Goal: Task Accomplishment & Management: Complete application form

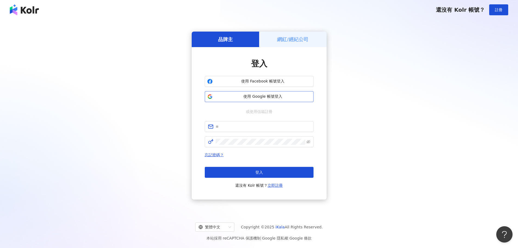
click at [261, 93] on button "使用 Google 帳號登入" at bounding box center [259, 96] width 109 height 11
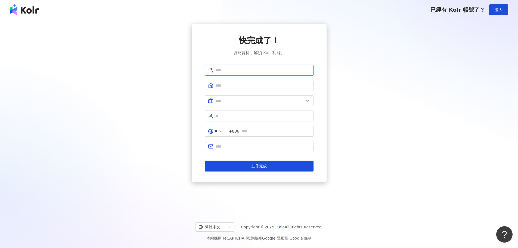
click at [251, 70] on input "text" at bounding box center [263, 70] width 95 height 6
type input "*********"
click at [240, 86] on input "text" at bounding box center [263, 85] width 95 height 6
click at [241, 101] on input "text" at bounding box center [260, 101] width 88 height 6
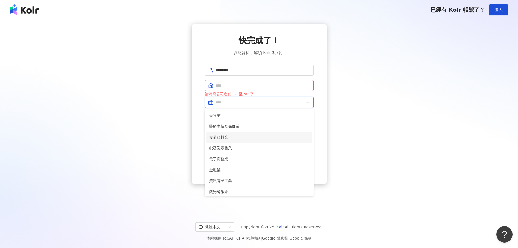
scroll to position [25, 0]
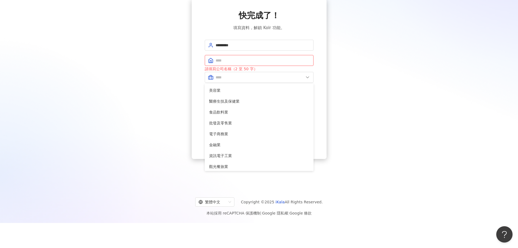
click at [355, 112] on div "快完成了！ 填寫資料，解鎖 Kolr 功能。 ********* 請填寫公司名稱（2 至 50 字） 美容業 醫療生技及保健業 食品飲料業 批發及零售業 電子…" at bounding box center [259, 79] width 505 height 160
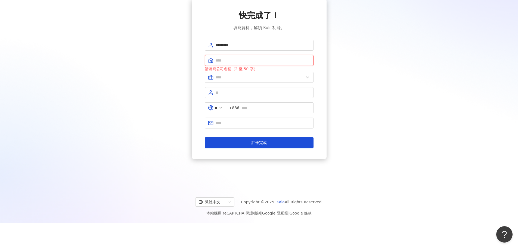
click at [263, 63] on input "text" at bounding box center [263, 60] width 95 height 6
drag, startPoint x: 223, startPoint y: 45, endPoint x: 212, endPoint y: 45, distance: 10.6
click at [212, 45] on span "*********" at bounding box center [259, 45] width 109 height 11
click at [253, 63] on input "text" at bounding box center [263, 60] width 95 height 6
paste input "****"
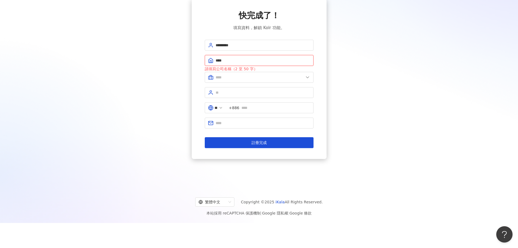
drag, startPoint x: 253, startPoint y: 63, endPoint x: 174, endPoint y: 56, distance: 78.4
click at [174, 56] on div "快完成了！ 填寫資料，解鎖 Kolr 功能。 ********* **** 請填寫公司名稱（2 至 50 字） 美容業 醫療生技及保健業 食品飲料業 批發及零…" at bounding box center [259, 79] width 505 height 160
type input "*"
type input "****"
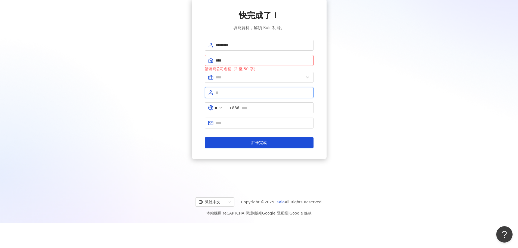
click at [239, 94] on input "text" at bounding box center [263, 93] width 95 height 6
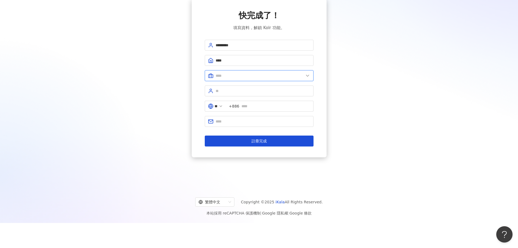
click at [250, 77] on input "text" at bounding box center [260, 76] width 88 height 6
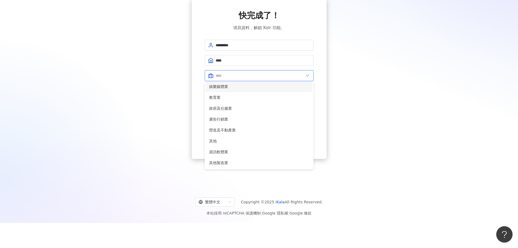
scroll to position [84, 0]
click at [254, 124] on span "教育業" at bounding box center [259, 125] width 100 height 6
type input "***"
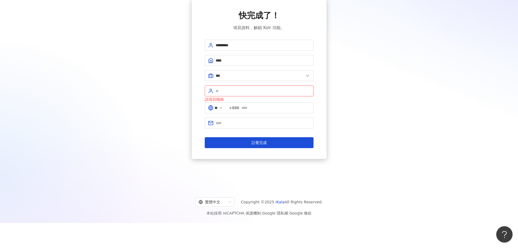
click at [320, 122] on div "快完成了！ 填寫資料，解鎖 Kolr 功能。 ********* **** *** 美容業 醫療生技及保健業 食品飲料業 批發及零售業 電子商務業 金融業 資…" at bounding box center [259, 79] width 135 height 160
click at [282, 92] on input "text" at bounding box center [263, 91] width 95 height 6
type input "******"
click at [254, 107] on input "text" at bounding box center [276, 108] width 69 height 6
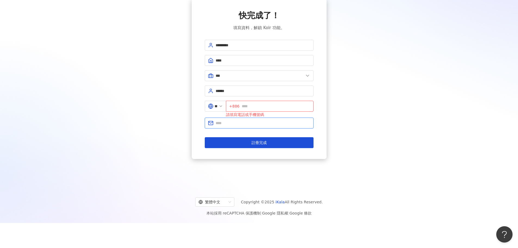
click at [251, 122] on input "text" at bounding box center [263, 123] width 95 height 6
click at [259, 110] on span "+886" at bounding box center [270, 106] width 88 height 11
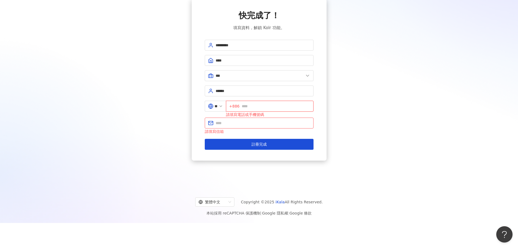
click at [262, 106] on input "text" at bounding box center [276, 106] width 69 height 6
type input "*********"
click at [232, 124] on input "text" at bounding box center [263, 123] width 95 height 6
click at [243, 120] on input "text" at bounding box center [263, 123] width 95 height 6
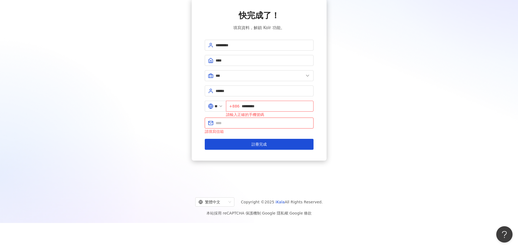
click at [252, 123] on input "text" at bounding box center [263, 123] width 95 height 6
type input "*"
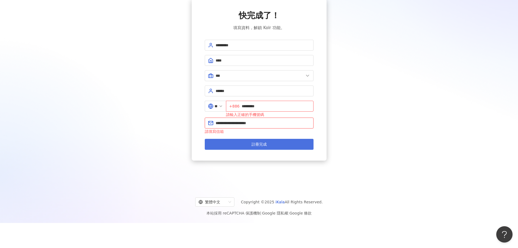
type input "**********"
click at [279, 141] on button "註冊完成" at bounding box center [259, 144] width 109 height 11
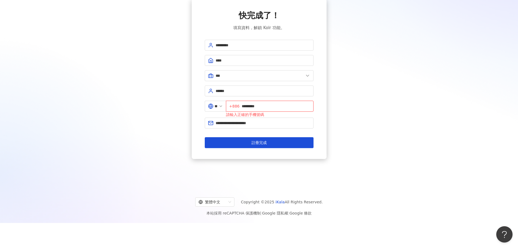
click at [246, 106] on input "*********" at bounding box center [276, 106] width 69 height 6
click at [245, 106] on input "*********" at bounding box center [276, 106] width 69 height 6
type input "**********"
click at [272, 144] on button "註冊完成" at bounding box center [259, 142] width 109 height 11
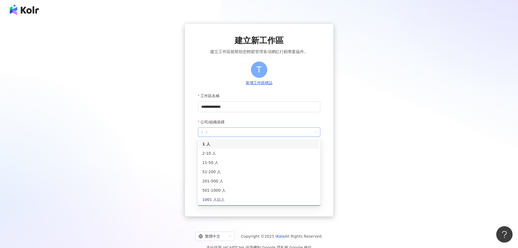
click at [294, 131] on span "1 人" at bounding box center [259, 132] width 116 height 9
click at [247, 155] on div "2-10 人" at bounding box center [259, 153] width 114 height 6
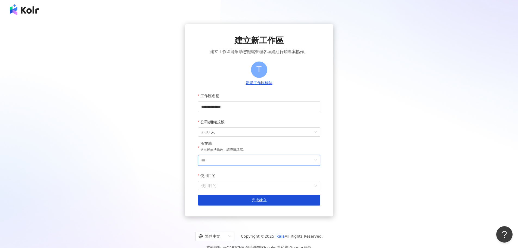
click at [245, 158] on input "***" at bounding box center [257, 160] width 112 height 10
click at [275, 83] on div "台灣" at bounding box center [272, 84] width 8 height 10
click at [233, 192] on form "**********" at bounding box center [259, 147] width 122 height 115
click at [236, 186] on input "使用目的" at bounding box center [259, 185] width 116 height 9
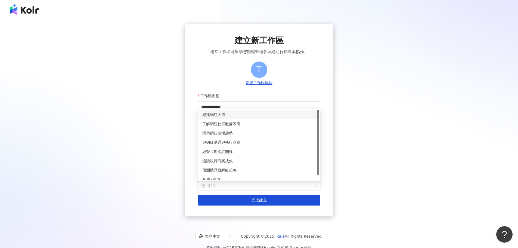
click at [226, 112] on div "尋找網紅人選" at bounding box center [259, 115] width 114 height 6
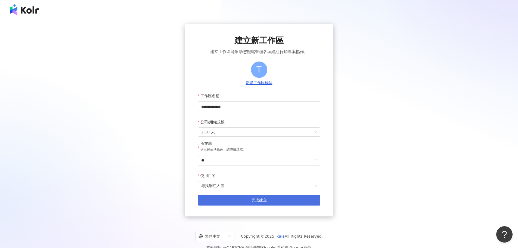
click at [269, 203] on button "完成建立" at bounding box center [259, 200] width 122 height 11
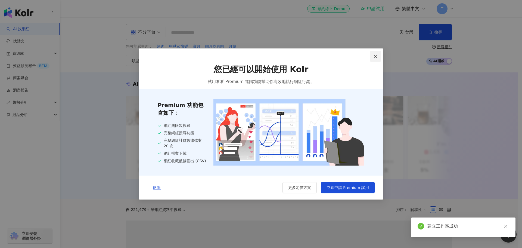
click at [376, 54] on icon "close" at bounding box center [376, 56] width 4 height 4
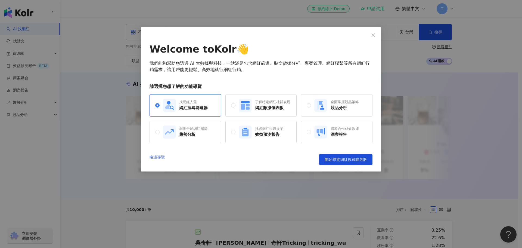
click at [151, 157] on link "略過導覽" at bounding box center [157, 159] width 15 height 11
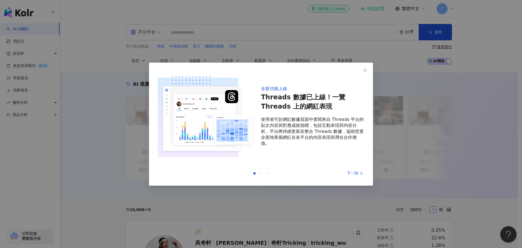
click at [362, 169] on div "上一則 下一則" at bounding box center [261, 173] width 207 height 11
click at [360, 171] on div "下一則" at bounding box center [344, 173] width 41 height 6
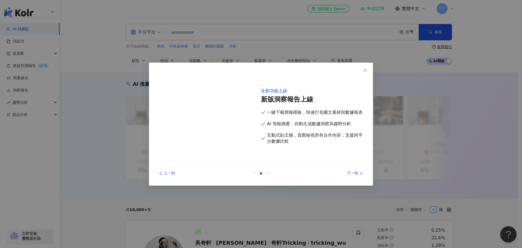
click at [357, 173] on div "下一則" at bounding box center [344, 173] width 41 height 6
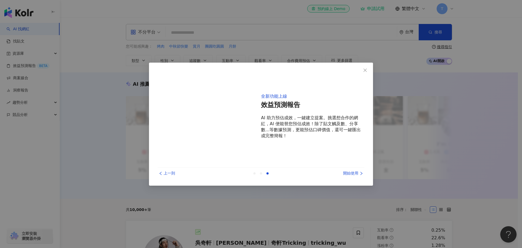
click at [353, 167] on div "全新功能上線 效益預測報告 AI 助力預估成效，一鍵建立提案。挑選想合作的網紅，AI 便能替您預估成效！除了貼文觸及數、分享數...等數據預測，更能預估口碑價…" at bounding box center [261, 125] width 207 height 108
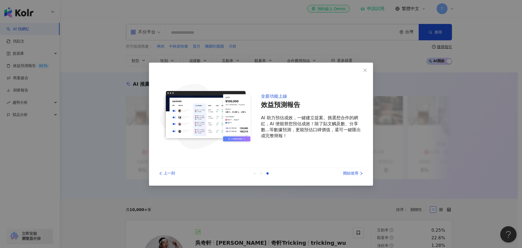
click at [351, 173] on div "開始使用" at bounding box center [344, 173] width 41 height 6
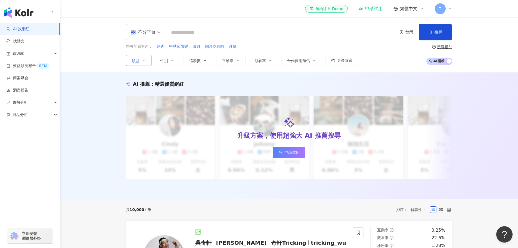
click at [138, 59] on span "類型" at bounding box center [136, 61] width 8 height 4
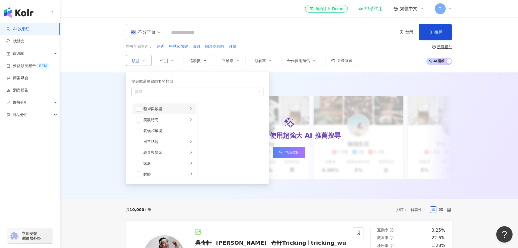
click at [167, 111] on div "藝術與娛樂" at bounding box center [165, 109] width 45 height 6
click at [188, 128] on li "教育與學習" at bounding box center [165, 124] width 64 height 11
click at [141, 125] on span "button" at bounding box center [138, 124] width 5 height 5
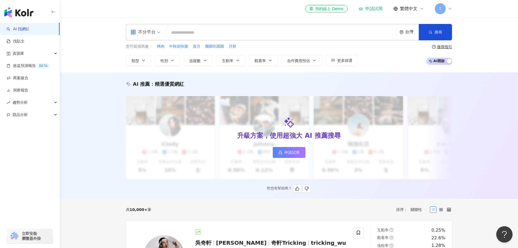
click at [346, 84] on div "AI 推薦 ： 精選優質網紅" at bounding box center [289, 84] width 327 height 7
click at [343, 59] on span "更多篩選" at bounding box center [344, 60] width 15 height 4
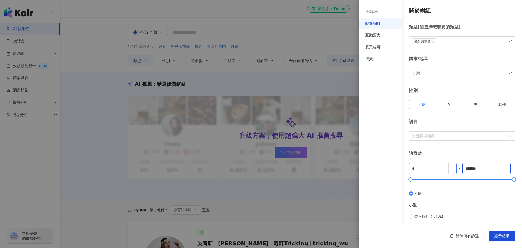
drag, startPoint x: 484, startPoint y: 170, endPoint x: 451, endPoint y: 165, distance: 34.0
click at [451, 166] on div "* - ******* 不限 小型 奈米網紅 (<1萬) 微型網紅 (1萬-3萬) 小型網紅 (3萬-5萬) 中型 中小型網紅 (5萬-10萬) 中型網紅 (…" at bounding box center [462, 242] width 107 height 159
click at [463, 201] on div "小型 奈米網紅 (<1萬) 微型網紅 (1萬-3萬) 小型網紅 (3萬-5萬)" at bounding box center [462, 219] width 107 height 46
click at [419, 217] on span "奈米網紅 (<1萬)" at bounding box center [429, 216] width 29 height 6
type input "****"
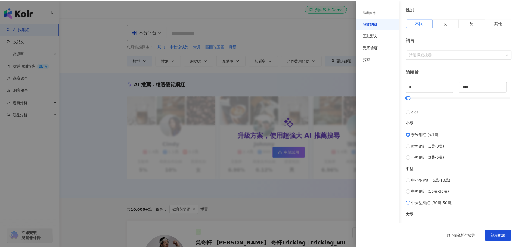
scroll to position [109, 0]
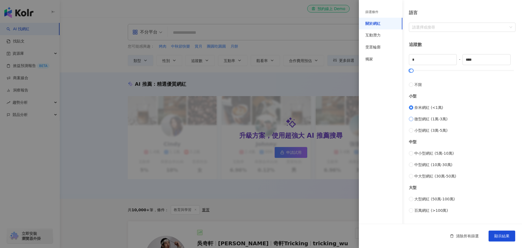
click at [421, 122] on span "微型網紅 (1萬-3萬)" at bounding box center [431, 119] width 33 height 6
type input "*****"
type input "*"
drag, startPoint x: 410, startPoint y: 70, endPoint x: 391, endPoint y: 71, distance: 18.3
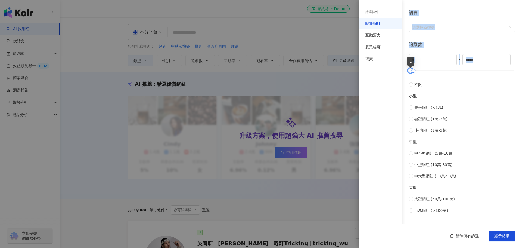
click at [391, 71] on div "篩選條件 關於網紅 互動潛力 受眾輪廓 獨家 關於網紅 類型 ( 請選擇您想要的類型 ) 教育與學習 國家/地區 台灣 性別 不限 女 男 其他 語言 請選擇…" at bounding box center [440, 96] width 163 height 411
click at [459, 95] on div "小型" at bounding box center [462, 96] width 107 height 6
click at [426, 107] on span "奈米網紅 (<1萬)" at bounding box center [429, 107] width 29 height 6
type input "****"
click at [426, 116] on span "微型網紅 (1萬-3萬)" at bounding box center [431, 119] width 33 height 6
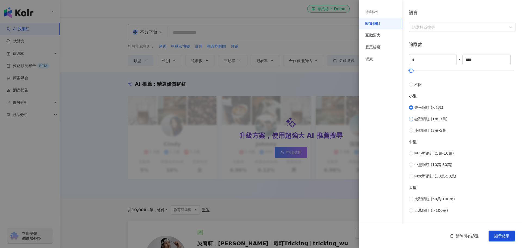
type input "*****"
drag, startPoint x: 427, startPoint y: 62, endPoint x: 382, endPoint y: 58, distance: 45.7
click at [392, 61] on div "篩選條件 關於網紅 互動潛力 受眾輪廓 獨家 關於網紅 類型 ( 請選擇您想要的類型 ) 教育與學習 國家/地區 台灣 性別 不限 女 男 其他 語言 請選擇…" at bounding box center [440, 96] width 163 height 411
type input "*"
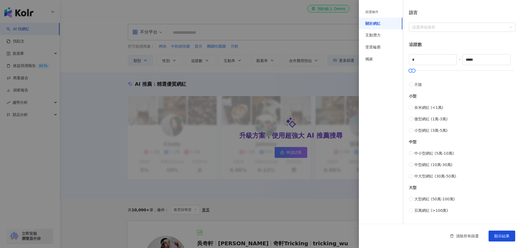
click at [484, 125] on div "奈米網紅 (<1萬) 微型網紅 (1萬-3萬) 小型網紅 (3萬-5萬)" at bounding box center [462, 118] width 107 height 29
click at [500, 232] on button "顯示結果" at bounding box center [502, 235] width 27 height 11
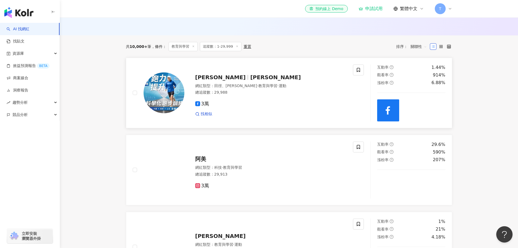
scroll to position [218, 0]
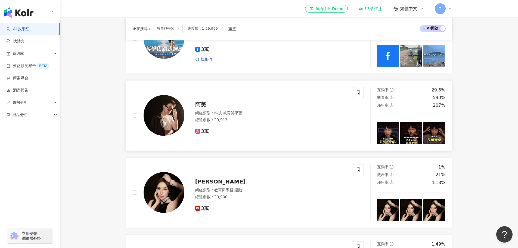
click at [389, 143] on img at bounding box center [388, 133] width 22 height 22
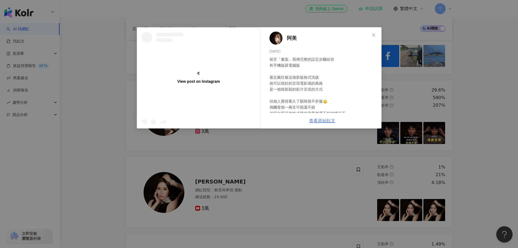
click at [327, 122] on link "查看原始貼文" at bounding box center [322, 120] width 26 height 5
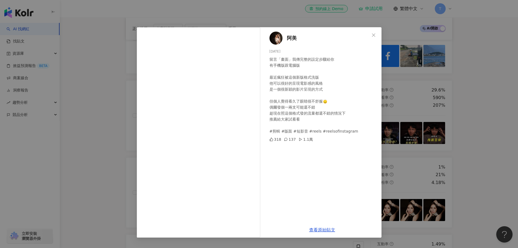
click at [467, 134] on div "阿美 2025/9/25 留言「畫面」我傳完整的設定步驟給你 有手機版跟電腦版 最近瘋狂被這個新版格式洗版 他可以很好的呈現電影感的風格 是一個很新穎的影片呈…" at bounding box center [259, 124] width 518 height 248
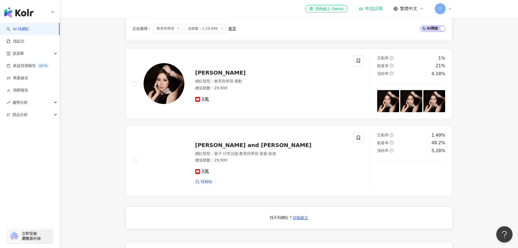
scroll to position [408, 0]
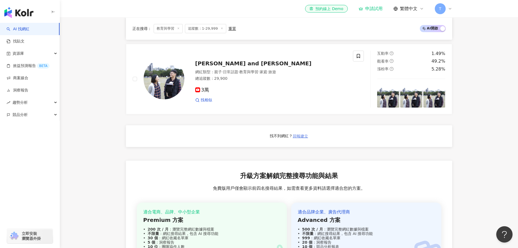
click at [299, 138] on span "回報建立" at bounding box center [300, 136] width 15 height 4
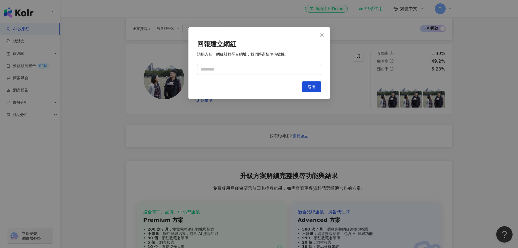
click at [414, 153] on div "回報建立網紅 請輸入任一網紅社群平台網址，我們將盡快準備數據。 Cancel 送出" at bounding box center [259, 124] width 518 height 248
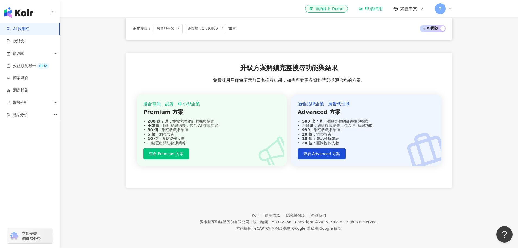
scroll to position [493, 0]
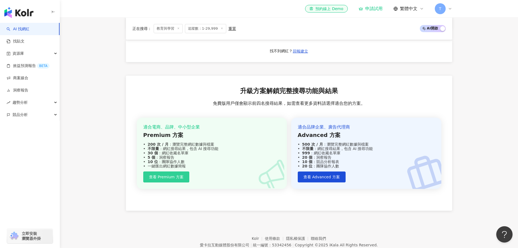
drag, startPoint x: 180, startPoint y: 178, endPoint x: 180, endPoint y: 185, distance: 7.3
click at [180, 182] on button "查看 Premium 方案" at bounding box center [166, 176] width 46 height 11
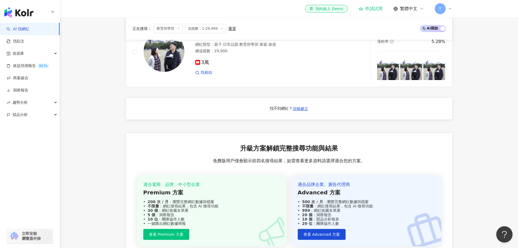
scroll to position [490, 0]
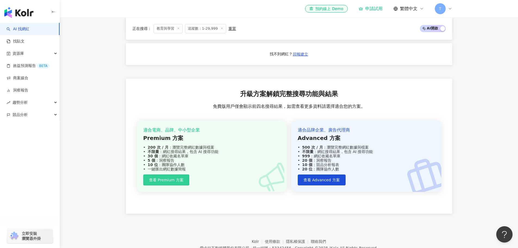
click at [174, 182] on span "查看 Premium 方案" at bounding box center [166, 180] width 35 height 4
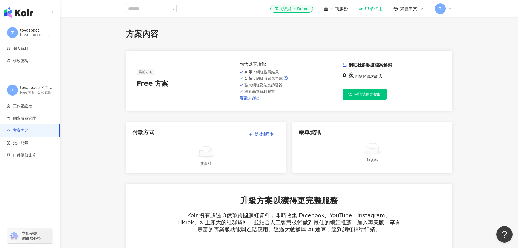
click at [375, 96] on span "申請試用完整版" at bounding box center [368, 94] width 27 height 4
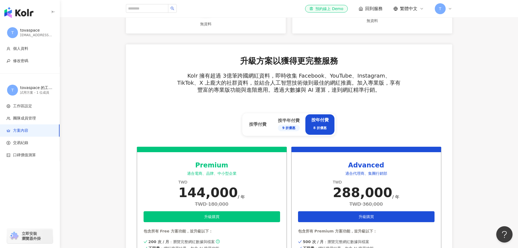
scroll to position [44, 0]
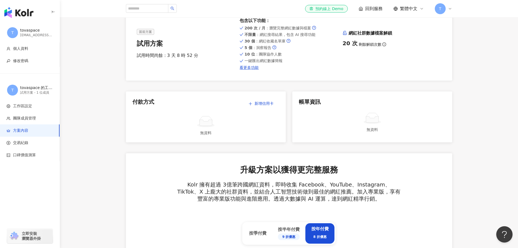
click at [31, 12] on img "button" at bounding box center [18, 12] width 29 height 11
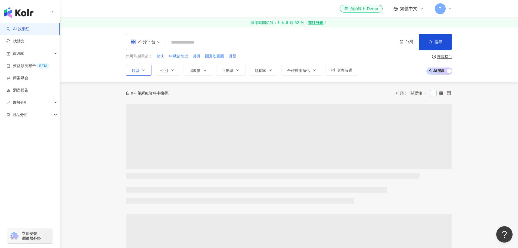
click at [139, 70] on span "類型" at bounding box center [136, 70] width 8 height 4
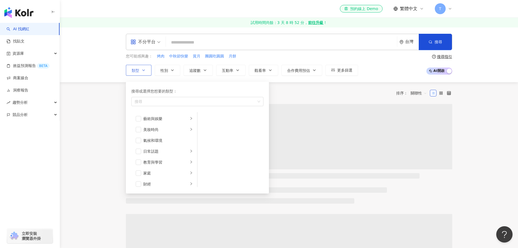
click at [139, 70] on span "類型" at bounding box center [136, 70] width 8 height 4
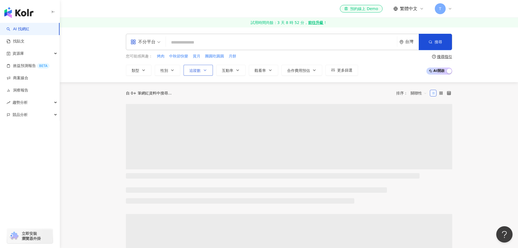
click at [202, 67] on button "追蹤數" at bounding box center [198, 70] width 29 height 11
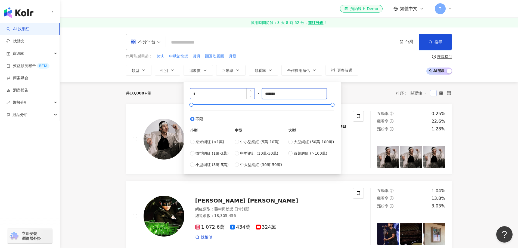
drag, startPoint x: 293, startPoint y: 94, endPoint x: 223, endPoint y: 93, distance: 70.5
click at [223, 93] on div "* - ******* 不限 小型 奈米網紅 (<1萬) 微型網紅 (1萬-3萬) 小型網紅 (3萬-5萬) 中型 中小型網紅 (5萬-10萬) 中型網紅 (…" at bounding box center [262, 127] width 144 height 79
click at [207, 154] on span "微型網紅 (1萬-3萬)" at bounding box center [212, 153] width 33 height 6
type input "*****"
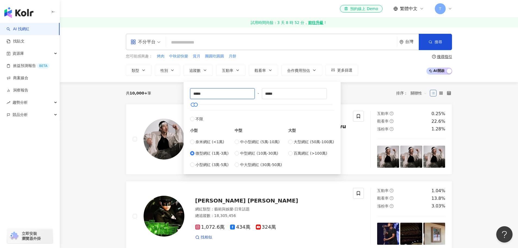
drag, startPoint x: 211, startPoint y: 95, endPoint x: 87, endPoint y: 84, distance: 124.3
type input "*"
click at [356, 89] on div "共 10,000+ 筆 排序： 關聯性" at bounding box center [289, 93] width 327 height 9
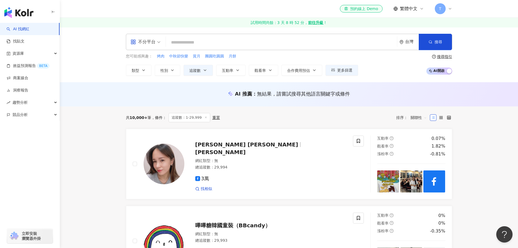
click at [218, 44] on input "search" at bounding box center [281, 42] width 227 height 10
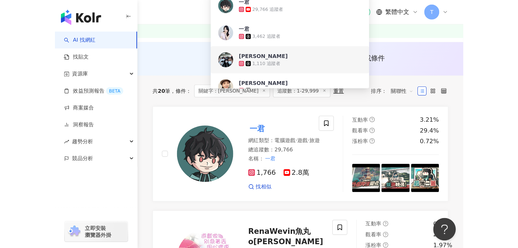
scroll to position [27, 0]
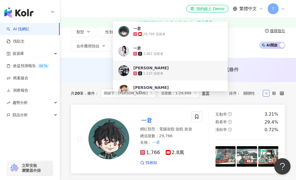
click at [153, 121] on div "一君" at bounding box center [166, 120] width 52 height 8
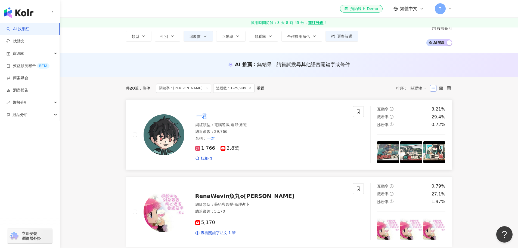
scroll to position [0, 0]
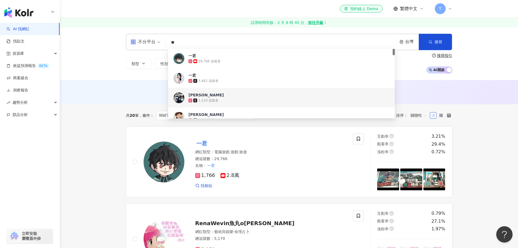
drag, startPoint x: 191, startPoint y: 43, endPoint x: 63, endPoint y: 35, distance: 128.2
click at [79, 41] on div "不分平台 ** 台灣 搜尋 1b2e969e-1e1d-4e5b-93d6-c333e32b42a2 0b997f97-9129-4409-8320-c9b9…" at bounding box center [289, 53] width 459 height 53
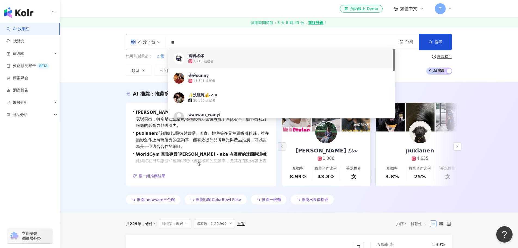
click at [154, 44] on div "不分平台" at bounding box center [143, 42] width 25 height 9
type input "**"
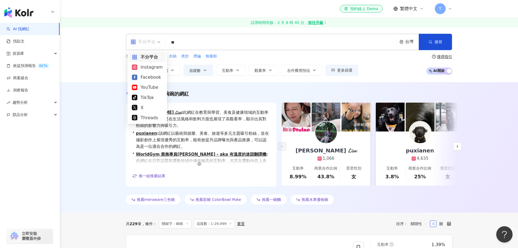
click at [154, 44] on div "不分平台" at bounding box center [143, 42] width 25 height 9
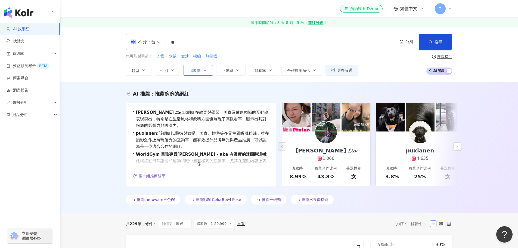
click at [206, 74] on button "追蹤數" at bounding box center [198, 70] width 29 height 11
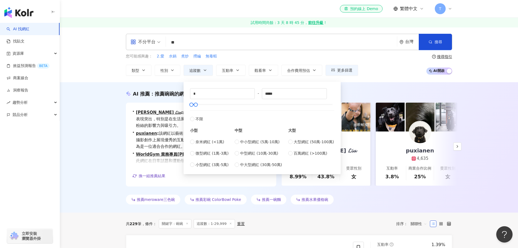
click at [398, 77] on div "不分平台 ** 台灣 搜尋 76af8532-be33-4f64-b1b0-ed624c0e219e 6590042a-58b8-49da-8796-8efe…" at bounding box center [289, 54] width 459 height 55
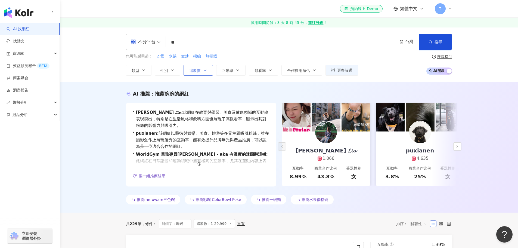
click at [190, 68] on span "追蹤數" at bounding box center [194, 70] width 11 height 4
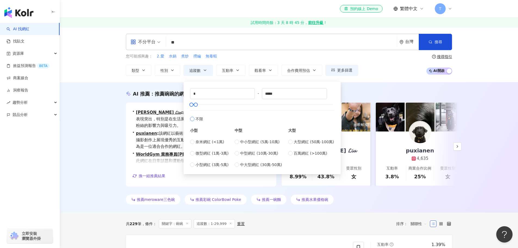
type input "*******"
click at [140, 71] on button "類型" at bounding box center [139, 70] width 26 height 11
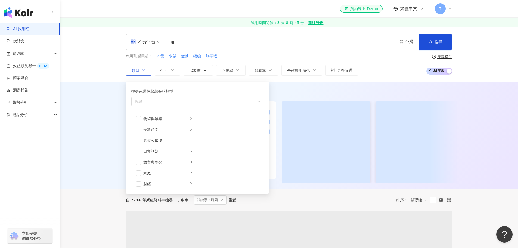
click at [140, 71] on button "類型 搜尋或選擇您想要的類型： 搜尋 藝術與娛樂 美妝時尚 氣候和環境 日常話題 教育與學習 家庭 財經 美食 命理占卜 遊戲 法政社會 生活風格 影視娛樂 …" at bounding box center [139, 70] width 26 height 11
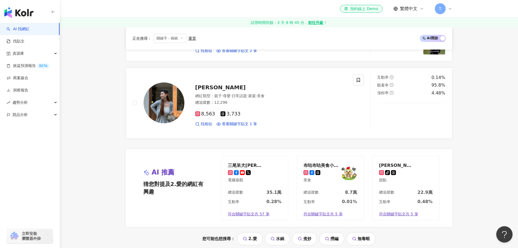
scroll to position [1135, 0]
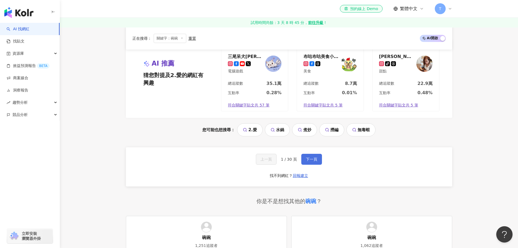
click at [306, 154] on button "下一頁" at bounding box center [311, 159] width 21 height 11
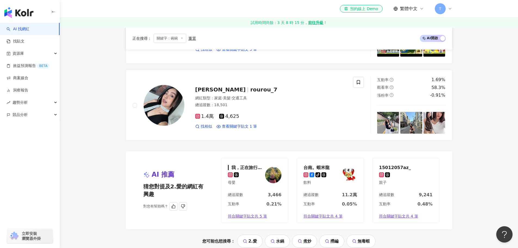
scroll to position [1094, 0]
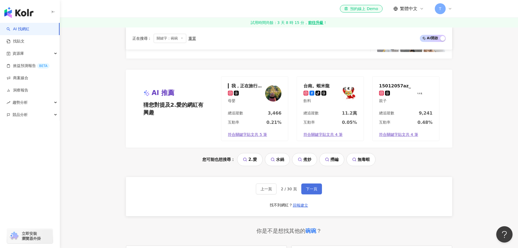
click at [308, 193] on button "下一頁" at bounding box center [311, 188] width 21 height 11
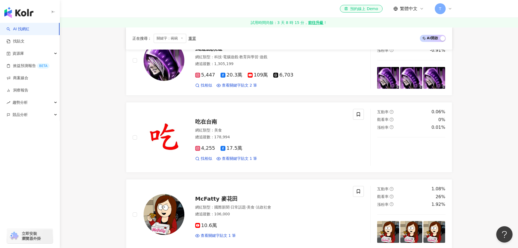
scroll to position [930, 0]
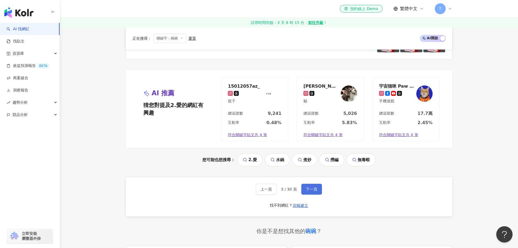
click at [315, 184] on button "下一頁" at bounding box center [311, 189] width 21 height 11
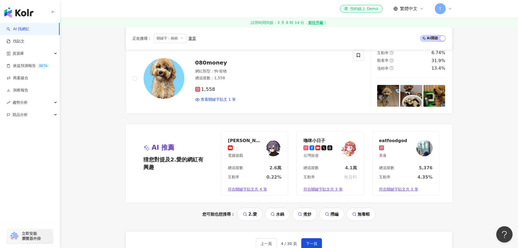
scroll to position [1066, 0]
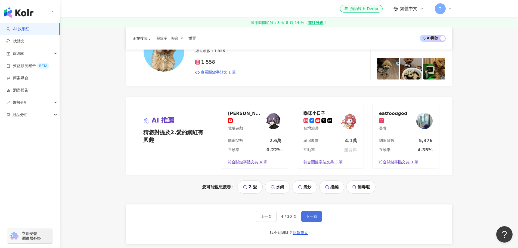
click at [312, 217] on span "下一頁" at bounding box center [311, 216] width 11 height 4
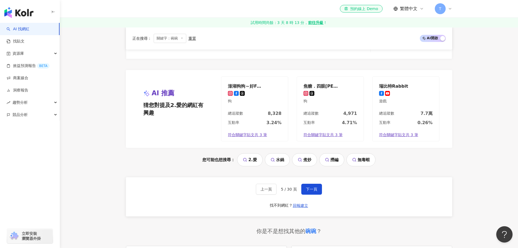
scroll to position [1175, 0]
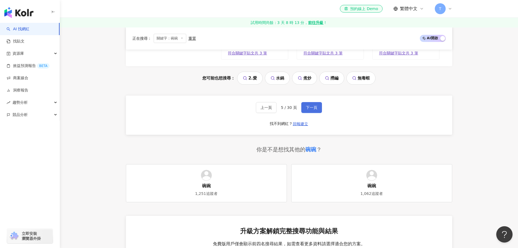
click at [312, 109] on span "下一頁" at bounding box center [311, 107] width 11 height 4
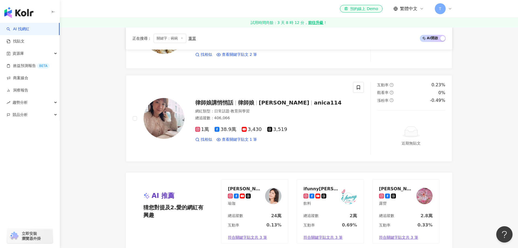
scroll to position [1116, 0]
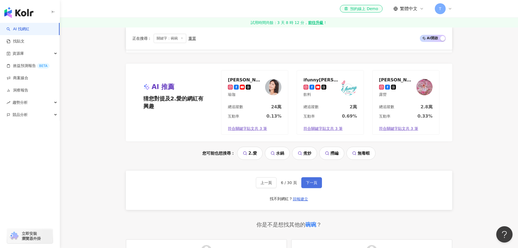
click at [310, 179] on button "下一頁" at bounding box center [311, 182] width 21 height 11
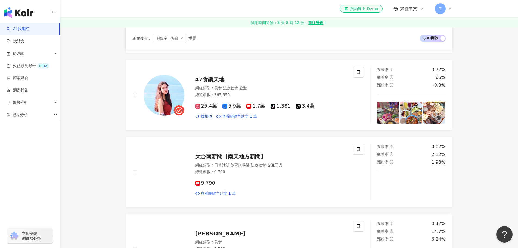
scroll to position [555, 0]
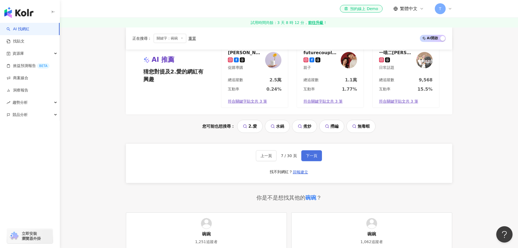
click at [319, 155] on button "下一頁" at bounding box center [311, 155] width 21 height 11
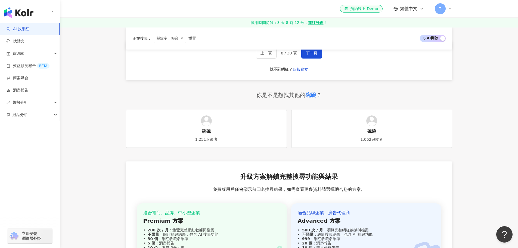
scroll to position [1127, 0]
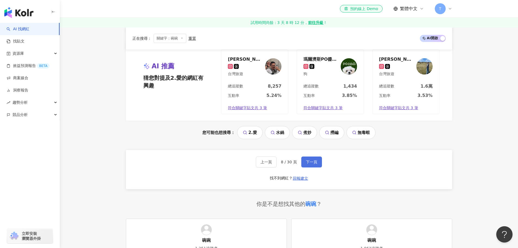
click at [316, 156] on button "下一頁" at bounding box center [311, 161] width 21 height 11
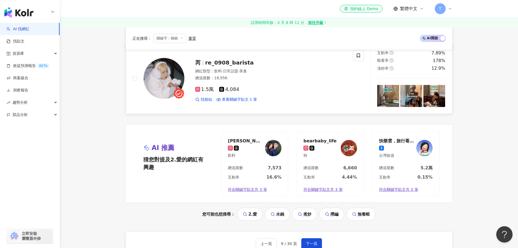
scroll to position [990, 0]
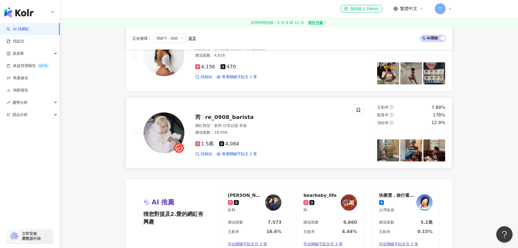
click at [238, 114] on span "re_0908_barista" at bounding box center [229, 117] width 49 height 7
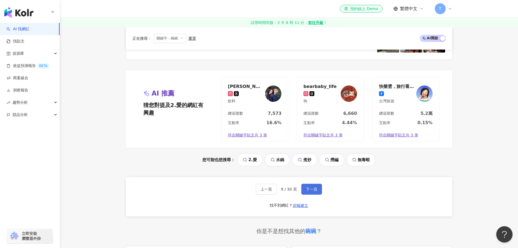
click at [309, 184] on button "下一頁" at bounding box center [311, 189] width 21 height 11
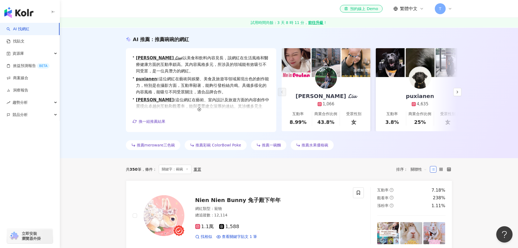
scroll to position [0, 0]
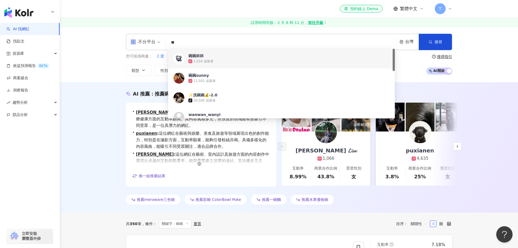
drag, startPoint x: 206, startPoint y: 39, endPoint x: 147, endPoint y: 35, distance: 59.5
click at [155, 38] on div "不分平台 ** 台灣 搜尋 76af8532-be33-4f64-b1b0-ed624c0e219e 6590042a-58b8-49da-8796-8efe…" at bounding box center [289, 42] width 327 height 16
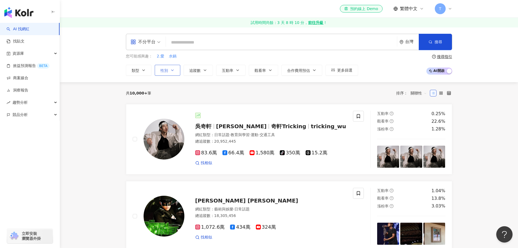
click at [159, 68] on button "性別" at bounding box center [168, 70] width 26 height 11
click at [138, 73] on span "類型" at bounding box center [136, 70] width 8 height 4
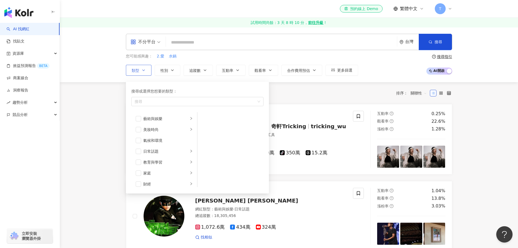
click at [138, 73] on span "類型" at bounding box center [136, 70] width 8 height 4
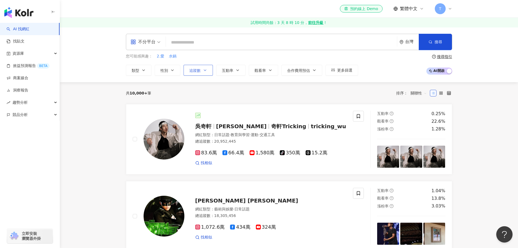
click at [202, 75] on button "追蹤數" at bounding box center [198, 70] width 29 height 11
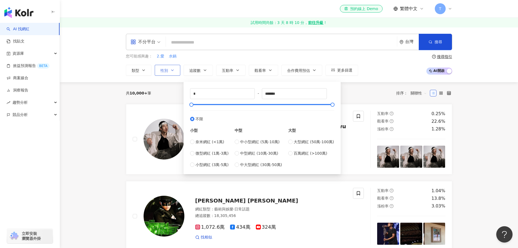
click at [155, 73] on button "性別" at bounding box center [168, 70] width 26 height 11
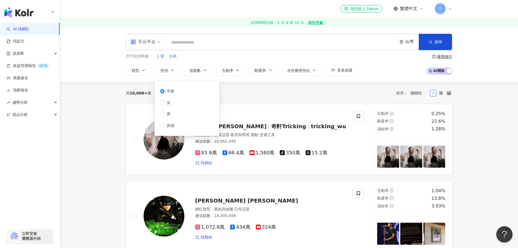
click at [128, 77] on div "不分平台 台灣 搜尋 76af8532-be33-4f64-b1b0-ed624c0e219e 碗碗杯杯 2,216 追蹤者 碗碗sunny 11,501 追…" at bounding box center [289, 54] width 459 height 55
click at [141, 71] on icon "button" at bounding box center [143, 70] width 4 height 4
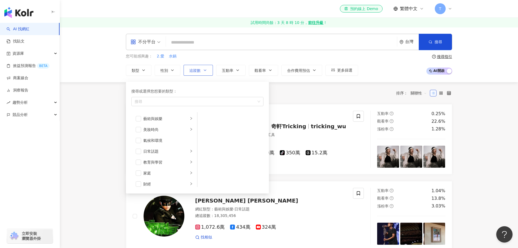
click at [199, 69] on span "追蹤數" at bounding box center [194, 70] width 11 height 4
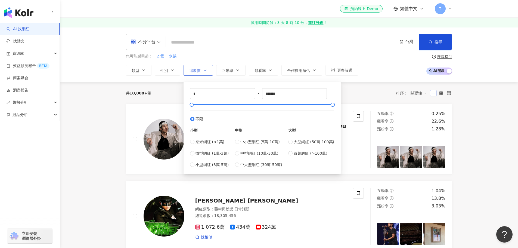
click at [199, 69] on span "追蹤數" at bounding box center [194, 70] width 11 height 4
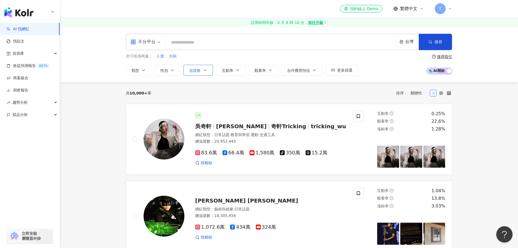
click at [199, 69] on span "追蹤數" at bounding box center [194, 70] width 11 height 4
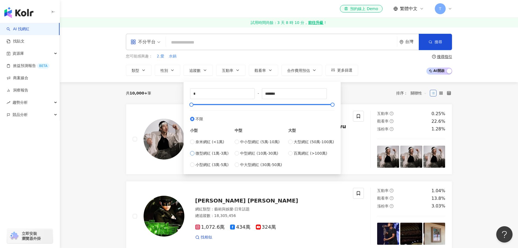
click at [196, 153] on span "微型網紅 (1萬-3萬)" at bounding box center [212, 153] width 33 height 6
type input "*****"
type input "*"
drag, startPoint x: 192, startPoint y: 103, endPoint x: 145, endPoint y: 96, distance: 47.0
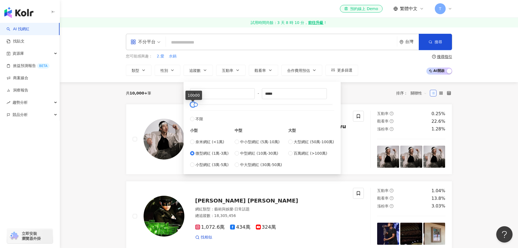
click at [413, 85] on div "共 10,000+ 筆 排序： 關聯性" at bounding box center [289, 93] width 327 height 22
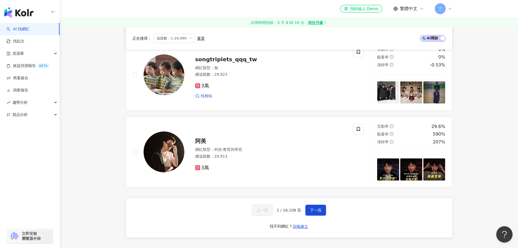
scroll to position [952, 0]
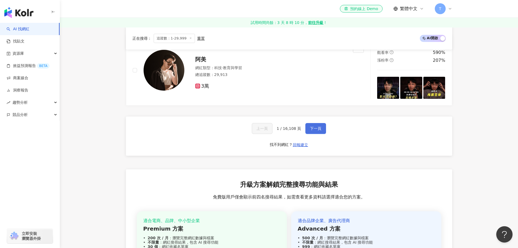
click at [324, 129] on button "下一頁" at bounding box center [316, 128] width 21 height 11
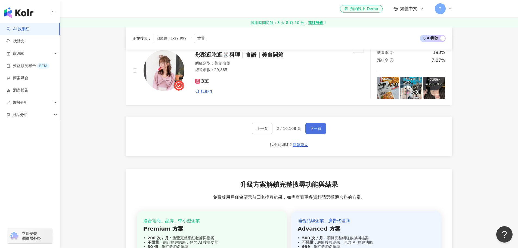
click at [310, 128] on span "下一頁" at bounding box center [315, 128] width 11 height 4
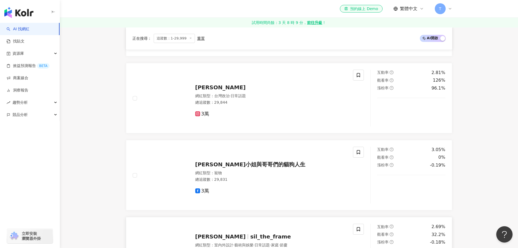
scroll to position [533, 0]
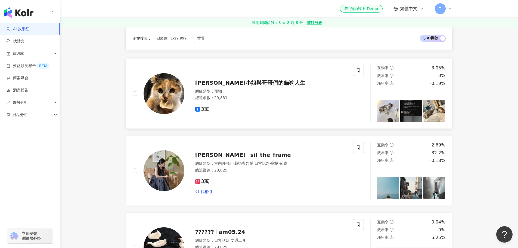
click at [334, 104] on div "3萬" at bounding box center [271, 107] width 152 height 10
drag, startPoint x: 473, startPoint y: 173, endPoint x: 441, endPoint y: 199, distance: 41.9
click at [473, 173] on main "不分平台 台灣 搜尋 76af8532-be33-4f64-b1b0-ed624c0e219e 碗碗杯杯 2,216 追蹤者 碗碗sunny 11,501 追…" at bounding box center [289, 104] width 459 height 1218
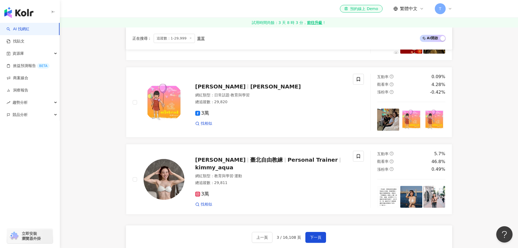
scroll to position [886, 0]
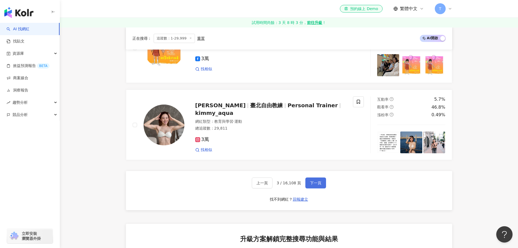
click at [315, 181] on span "下一頁" at bounding box center [315, 183] width 11 height 4
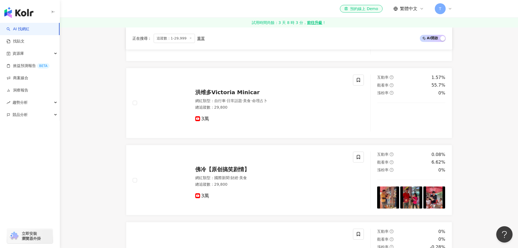
scroll to position [933, 0]
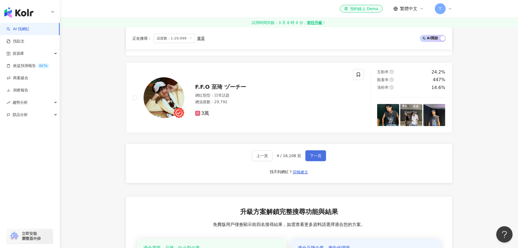
click at [309, 153] on button "下一頁" at bounding box center [316, 155] width 21 height 11
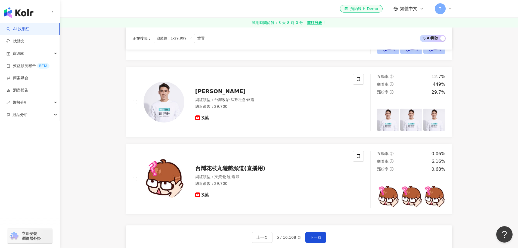
scroll to position [925, 0]
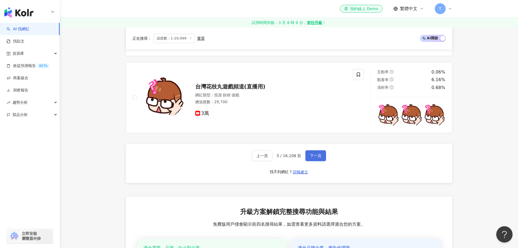
click at [313, 156] on span "下一頁" at bounding box center [315, 155] width 11 height 4
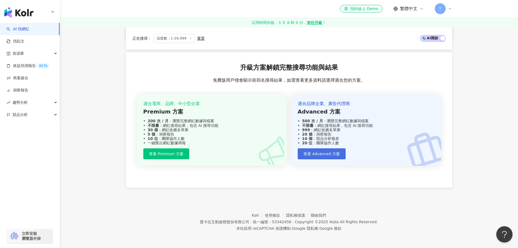
scroll to position [1007, 0]
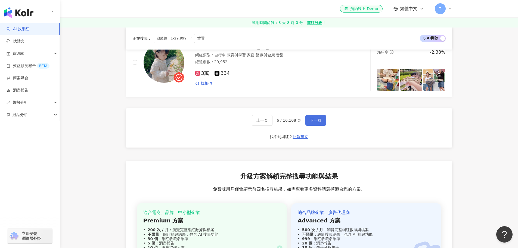
click at [312, 124] on button "下一頁" at bounding box center [316, 120] width 21 height 11
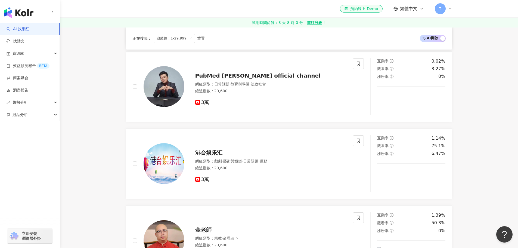
scroll to position [1041, 0]
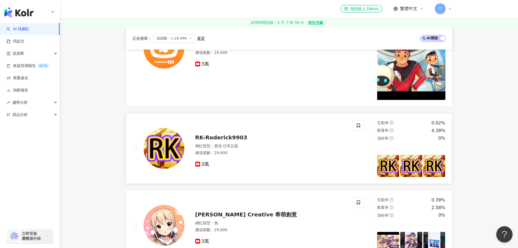
scroll to position [1014, 0]
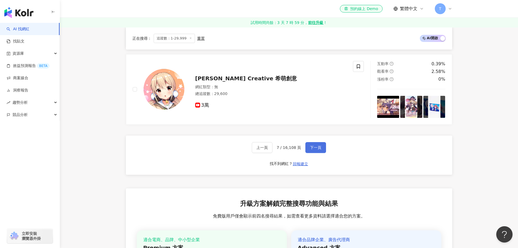
click at [313, 149] on span "下一頁" at bounding box center [315, 147] width 11 height 4
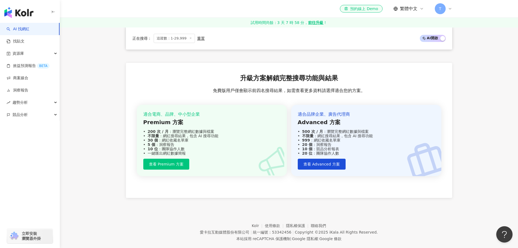
scroll to position [1035, 0]
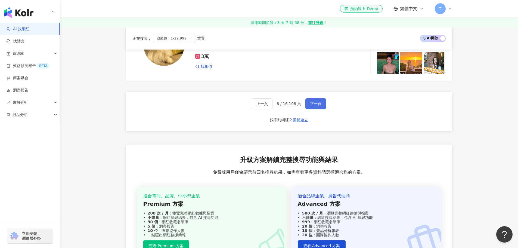
click at [312, 101] on span "下一頁" at bounding box center [315, 103] width 11 height 4
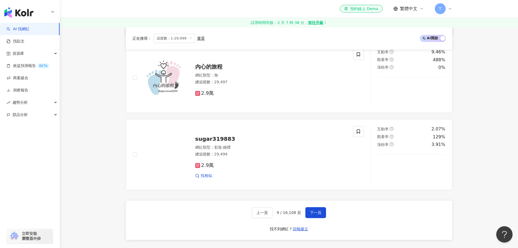
scroll to position [748, 0]
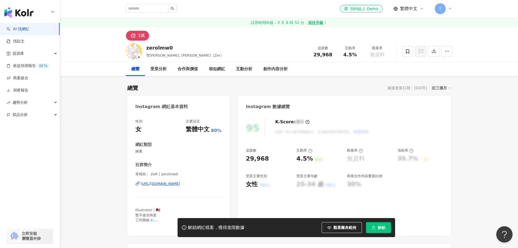
scroll to position [54, 0]
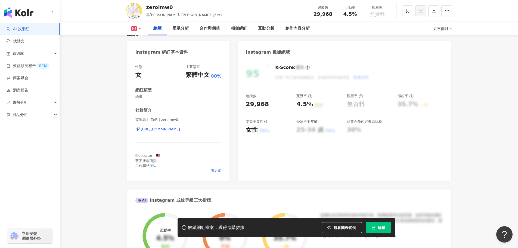
click at [180, 131] on div "https://www.instagram.com/zerolmw0/" at bounding box center [160, 129] width 39 height 5
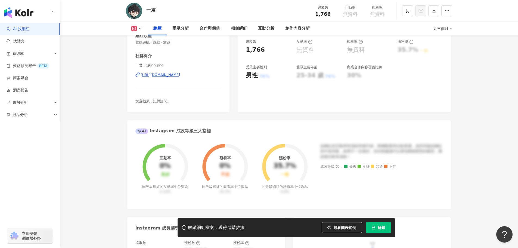
scroll to position [163, 0]
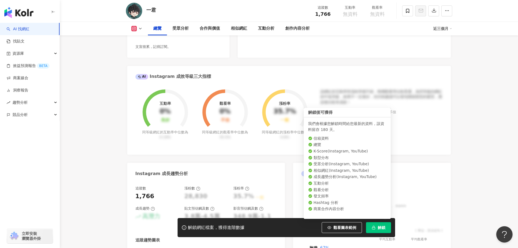
click at [296, 175] on button "解鎖" at bounding box center [378, 227] width 25 height 11
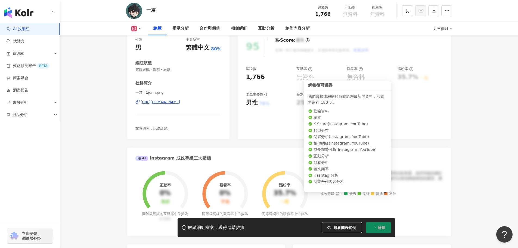
scroll to position [0, 0]
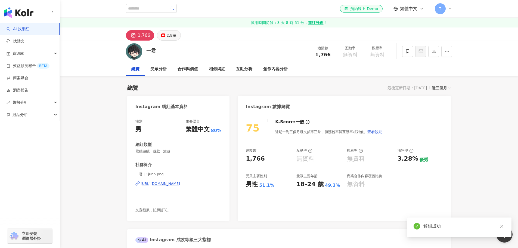
click at [170, 39] on button "2.8萬" at bounding box center [169, 35] width 24 height 10
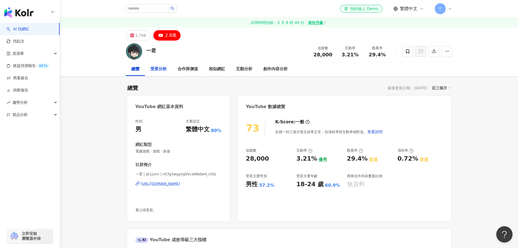
click at [156, 72] on div "受眾分析" at bounding box center [158, 69] width 16 height 7
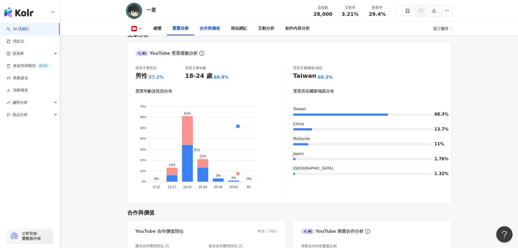
click at [209, 25] on div "合作與價值" at bounding box center [209, 29] width 31 height 14
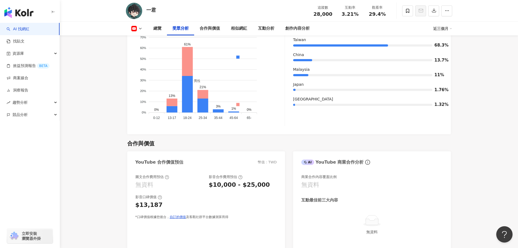
scroll to position [451, 0]
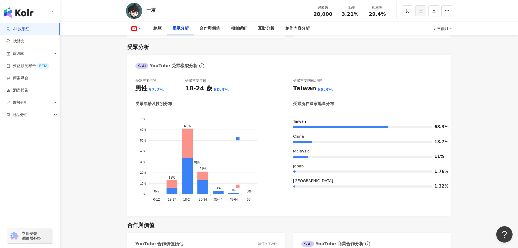
click at [143, 33] on div "總覽 受眾分析 合作與價值 相似網紅 互動分析 創作內容分析 近三個月" at bounding box center [289, 29] width 327 height 14
click at [140, 31] on button at bounding box center [137, 28] width 22 height 5
click at [148, 39] on button "Instagram" at bounding box center [145, 39] width 33 height 8
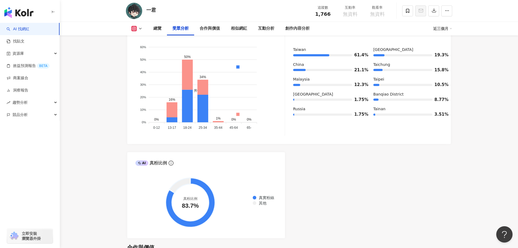
scroll to position [577, 0]
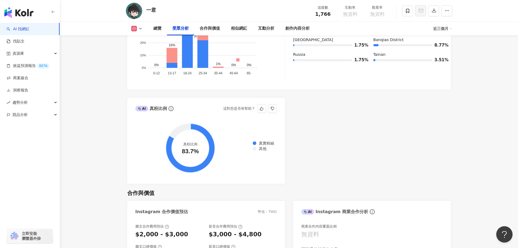
click at [255, 151] on span "其他" at bounding box center [261, 148] width 12 height 4
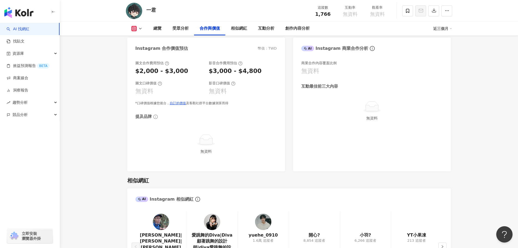
scroll to position [822, 0]
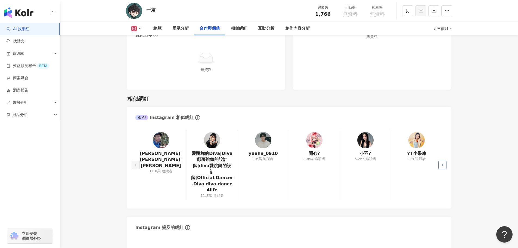
click at [296, 161] on button "button" at bounding box center [443, 165] width 8 height 8
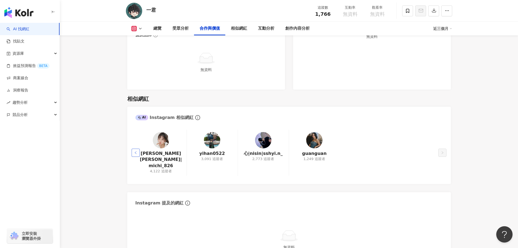
click at [133, 149] on button "button" at bounding box center [136, 153] width 8 height 8
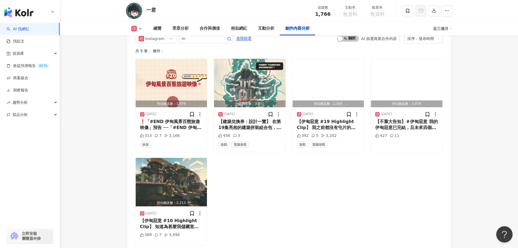
scroll to position [1611, 0]
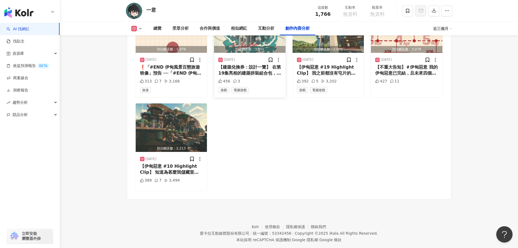
click at [253, 64] on div "【建築兌換券：設計一覽】 在第19集亮相的建築拼裝組合包，它最後的拼裝樣貌究竟變成如何？縱使無人無緣開箱也無妨，在這裡依然會分享它最後的樣貌。 偷偷跟你們說，…" at bounding box center [250, 70] width 63 height 12
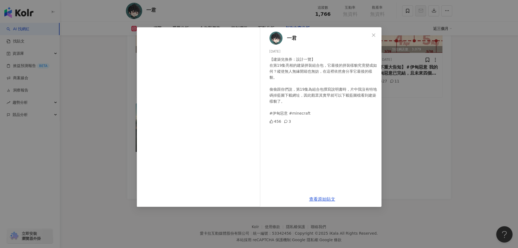
click at [291, 175] on div "一君 2025/5/24 【建築兌換券：設計一覽】 在第19集亮相的建築拼裝組合包，它最後的拼裝樣貌究竟變成如何？縱使無人無緣開箱也無妨，在這裡依然會分享它最…" at bounding box center [259, 124] width 518 height 248
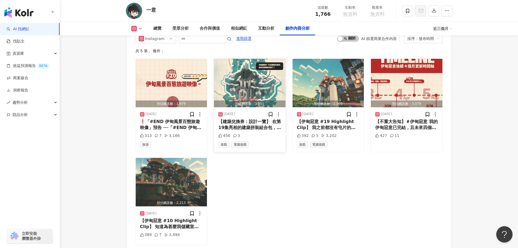
scroll to position [1475, 0]
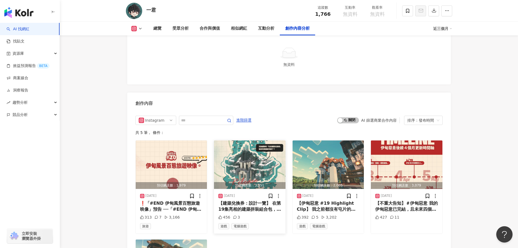
click at [264, 175] on div "2025/5/24 【建築兌換券：設計一覽】 在第19集亮相的建築拼裝組合包，它最後的拼裝樣貌究竟變成如何？縱使無人無緣開箱也無妨，在這裡依然會分享它最後的樣…" at bounding box center [250, 211] width 72 height 45
click at [279, 175] on div "2025/5/24 【建築兌換券：設計一覽】 在第19集亮相的建築拼裝組合包，它最後的拼裝樣貌究竟變成如何？縱使無人無緣開箱也無妨，在這裡依然會分享它最後的樣…" at bounding box center [250, 211] width 72 height 45
click at [279, 175] on icon at bounding box center [278, 195] width 5 height 5
click at [296, 110] on div "Instagram 進階篩選 啟動 關閉 AI 篩選商業合作內容 排序：發布時間 共 5 筆 ， 條件： 預估觸及數：1,979 2025/6/6 ❗「#EN…" at bounding box center [289, 222] width 324 height 225
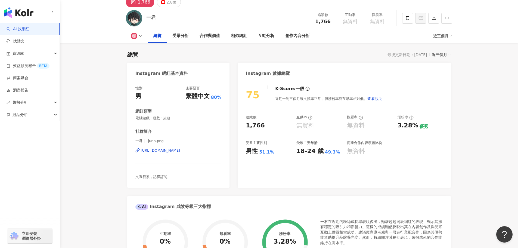
scroll to position [0, 0]
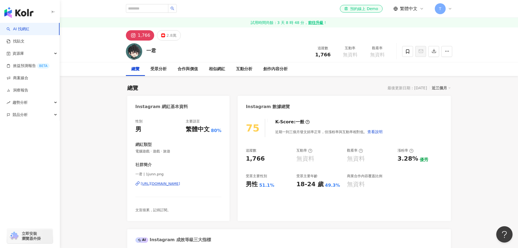
click at [21, 29] on link "AI 找網紅" at bounding box center [18, 28] width 23 height 5
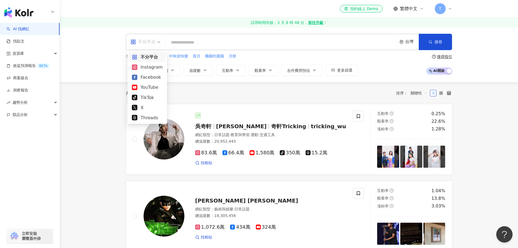
click at [146, 49] on span at bounding box center [146, 42] width 30 height 16
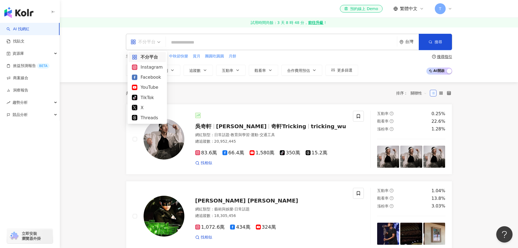
click at [146, 47] on span at bounding box center [146, 42] width 30 height 16
click at [149, 71] on button "類型" at bounding box center [139, 70] width 26 height 11
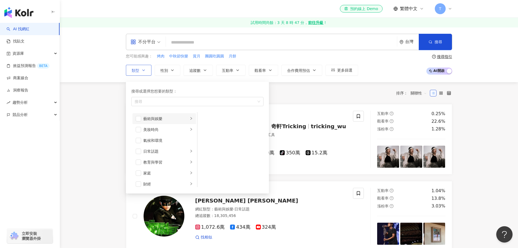
scroll to position [82, 0]
click at [181, 100] on div "button" at bounding box center [195, 101] width 124 height 4
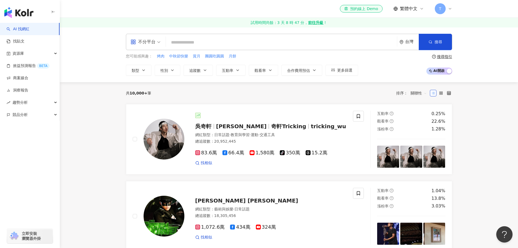
click at [194, 77] on div "不分平台 台灣 搜尋 您可能感興趣： 烤肉 中秋節快樂 賞月 團圓吃圓圓 月餅 類型 搜尋或選擇您想要的類型： 搜尋 藝術與娛樂 美妝時尚 氣候和環境 日常話…" at bounding box center [289, 54] width 459 height 55
click at [199, 71] on span "追蹤數" at bounding box center [194, 70] width 11 height 4
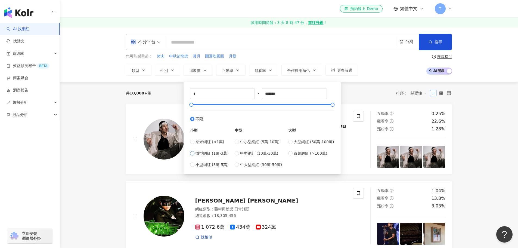
click at [201, 153] on span "微型網紅 (1萬-3萬)" at bounding box center [212, 153] width 33 height 6
type input "*****"
type input "*"
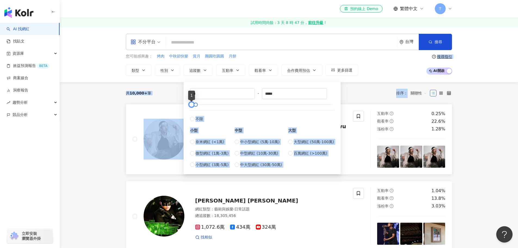
drag, startPoint x: 193, startPoint y: 104, endPoint x: 159, endPoint y: 107, distance: 33.3
click at [246, 111] on label "不限" at bounding box center [262, 116] width 144 height 12
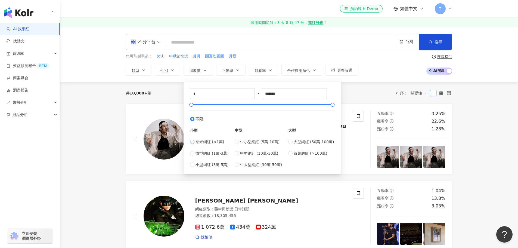
click at [202, 142] on span "奈米網紅 (<1萬)" at bounding box center [210, 142] width 29 height 6
type input "****"
click at [201, 153] on span "微型網紅 (1萬-3萬)" at bounding box center [212, 153] width 33 height 6
type input "*****"
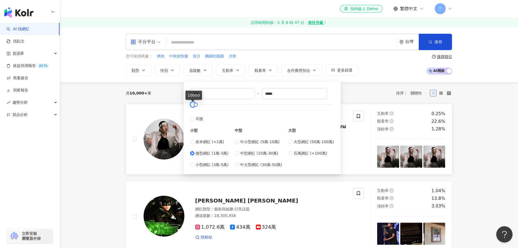
type input "*"
drag, startPoint x: 192, startPoint y: 104, endPoint x: 163, endPoint y: 104, distance: 28.8
click at [296, 71] on div "您可能感興趣： 烤肉 中秋節快樂 賞月 團圓吃圓圓 月餅 類型 性別 追蹤數 互動率 觀看率 合作費用預估 更多篩選 * - ***** 不限 小型 奈米網紅…" at bounding box center [289, 64] width 327 height 22
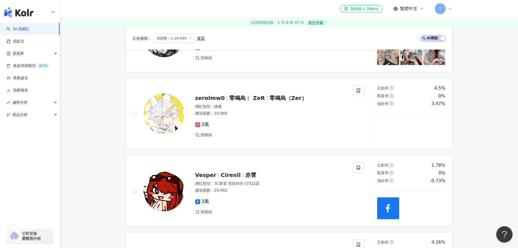
scroll to position [707, 0]
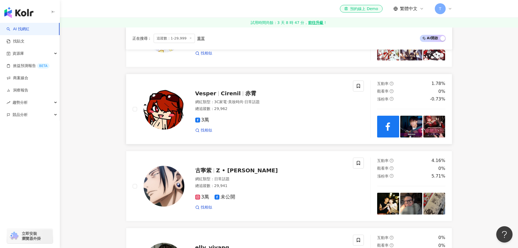
drag, startPoint x: 234, startPoint y: 97, endPoint x: 303, endPoint y: 94, distance: 69.7
click at [296, 94] on div "Vesper Cirenil 赤霄 網紅類型 ： 3C家電 · 美妝時尚 · 日常話題 總追蹤數 ： 29,962 3萬 找相似" at bounding box center [265, 109] width 162 height 48
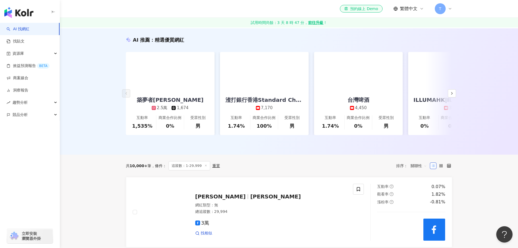
scroll to position [0, 0]
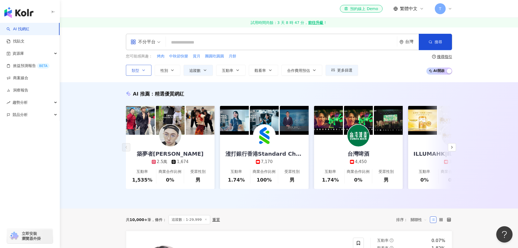
click at [144, 73] on button "類型" at bounding box center [139, 70] width 26 height 11
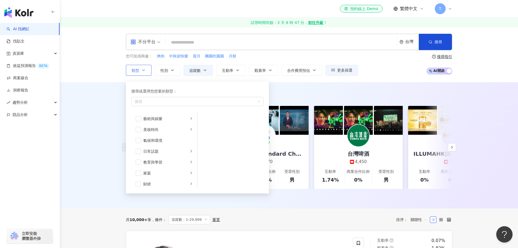
click at [144, 73] on button "類型 搜尋或選擇您想要的類型： 搜尋 藝術與娛樂 美妝時尚 氣候和環境 日常話題 教育與學習 家庭 財經 美食 命理占卜 遊戲 法政社會 生活風格 影視娛樂 …" at bounding box center [139, 70] width 26 height 11
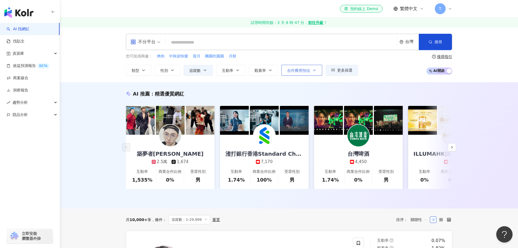
click at [296, 73] on button "合作費用預估" at bounding box center [302, 70] width 41 height 11
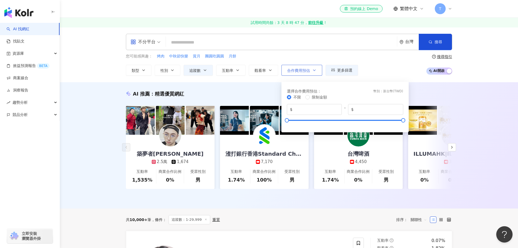
click at [296, 73] on button "合作費用預估" at bounding box center [302, 70] width 41 height 11
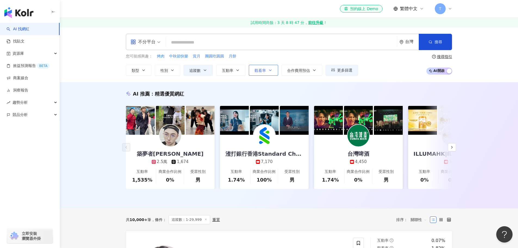
click at [276, 69] on button "觀看率" at bounding box center [263, 70] width 29 height 11
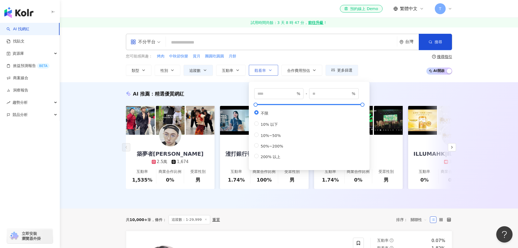
click at [276, 69] on button "觀看率" at bounding box center [263, 70] width 29 height 11
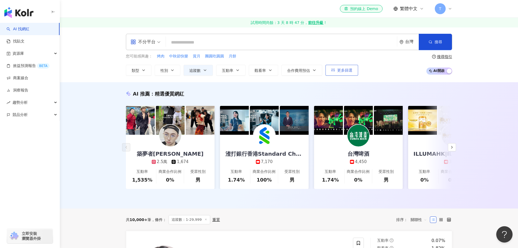
click at [296, 71] on span "更多篩選" at bounding box center [344, 70] width 15 height 4
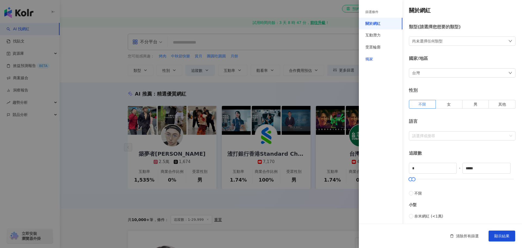
click at [296, 60] on div "獨家" at bounding box center [370, 59] width 8 height 5
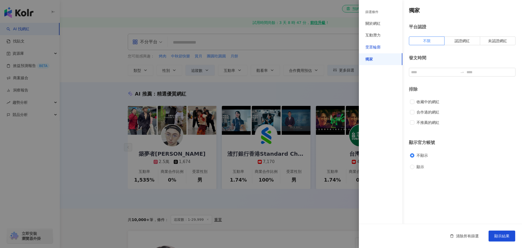
click at [296, 48] on div "受眾輪廓" at bounding box center [373, 47] width 15 height 5
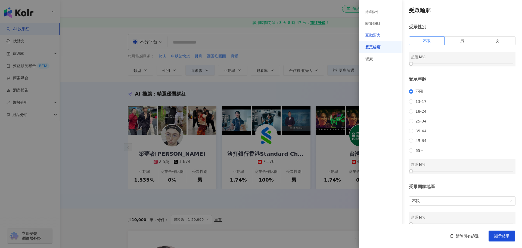
click at [296, 31] on div "互動潛力" at bounding box center [381, 35] width 44 height 12
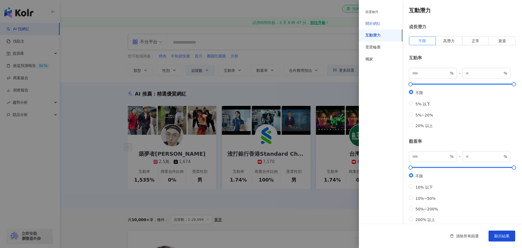
click at [296, 20] on div "關於網紅" at bounding box center [381, 24] width 44 height 12
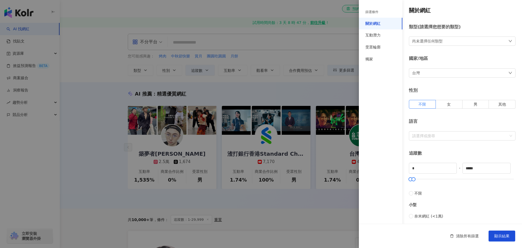
click at [296, 15] on div "篩選條件" at bounding box center [381, 12] width 44 height 11
click at [296, 12] on div "篩選條件" at bounding box center [381, 12] width 44 height 11
click at [296, 40] on div at bounding box center [261, 124] width 522 height 248
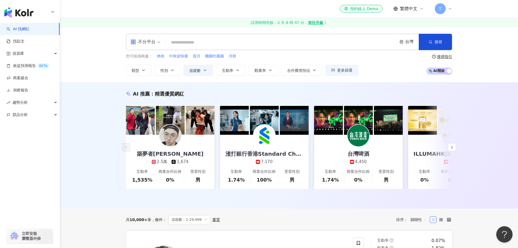
click at [155, 47] on span at bounding box center [146, 42] width 30 height 16
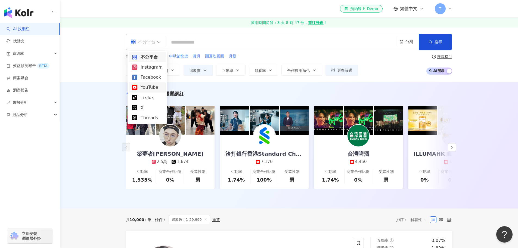
click at [147, 86] on div "YouTube" at bounding box center [147, 87] width 31 height 7
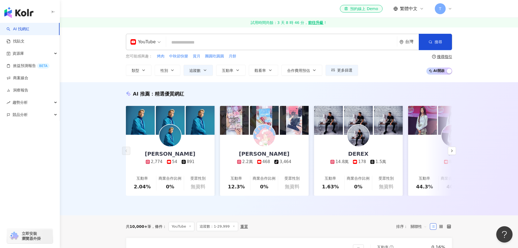
click at [296, 71] on div "您可能感興趣： 烤肉 中秋節快樂 賞月 團圓吃圓圓 月餅 類型 性別 追蹤數 互動率 觀看率 合作費用預估 更多篩選 篩選條件 關於網紅 互動潛力 受眾輪廓 …" at bounding box center [289, 64] width 327 height 22
click at [296, 72] on span "更多篩選" at bounding box center [344, 70] width 15 height 4
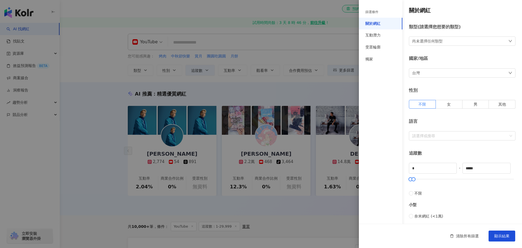
click at [296, 44] on div "尚未選擇任何類型" at bounding box center [462, 40] width 107 height 9
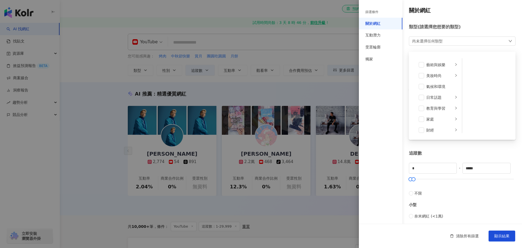
click at [296, 44] on div "尚未選擇任何類型 藝術與娛樂 美妝時尚 氣候和環境 日常話題 教育與學習 家庭 財經 美食 命理占卜 遊戲 法政社會 生活風格 影視娛樂 醫療與健康 寵物 攝…" at bounding box center [462, 40] width 107 height 9
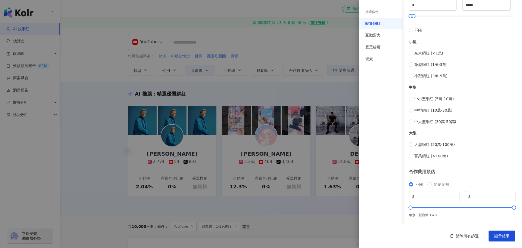
scroll to position [54, 0]
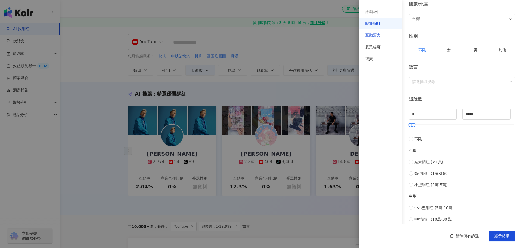
click at [296, 38] on div "互動潛力" at bounding box center [381, 35] width 44 height 12
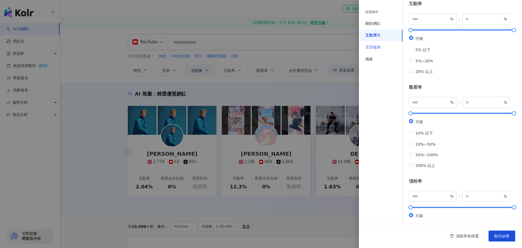
click at [296, 44] on div "受眾輪廓" at bounding box center [381, 47] width 44 height 12
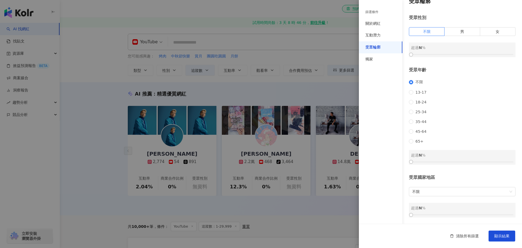
click at [296, 51] on div "受眾輪廓" at bounding box center [381, 47] width 44 height 12
click at [296, 57] on div "獨家" at bounding box center [381, 59] width 44 height 12
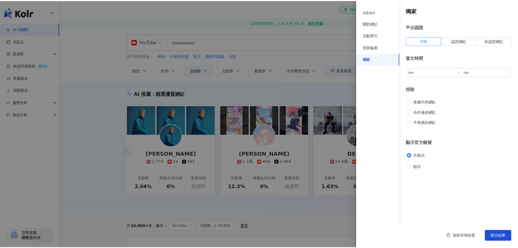
scroll to position [0, 0]
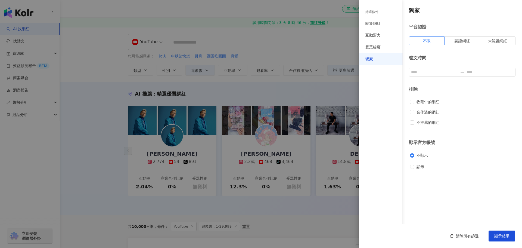
click at [141, 72] on div at bounding box center [261, 124] width 522 height 248
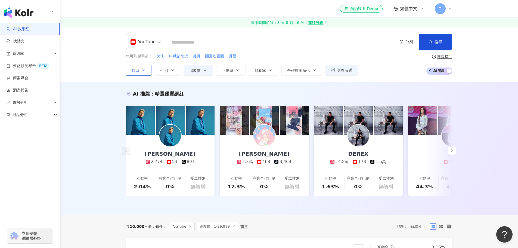
click at [145, 70] on icon "button" at bounding box center [144, 70] width 2 height 1
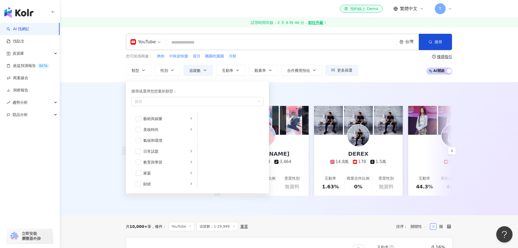
click at [152, 44] on div "YouTube" at bounding box center [143, 42] width 25 height 9
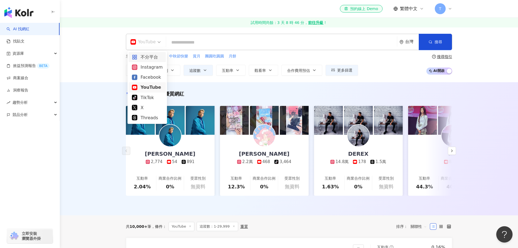
click at [154, 57] on div "不分平台" at bounding box center [147, 57] width 31 height 7
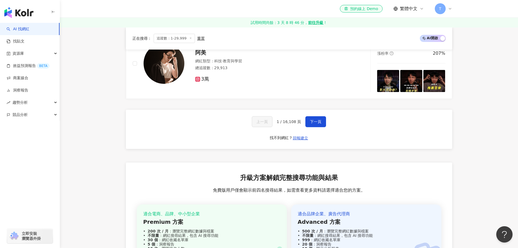
scroll to position [1088, 0]
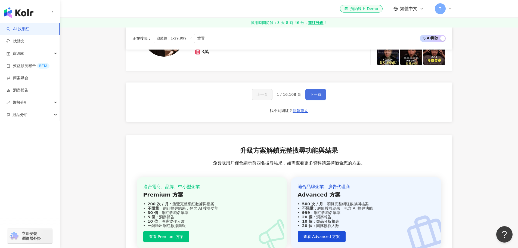
click at [296, 100] on button "下一頁" at bounding box center [316, 94] width 21 height 11
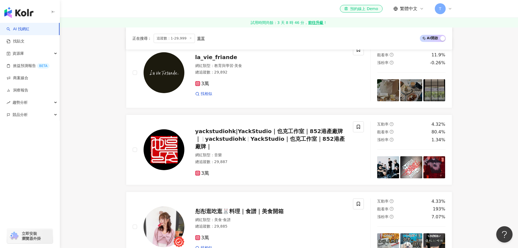
scroll to position [878, 0]
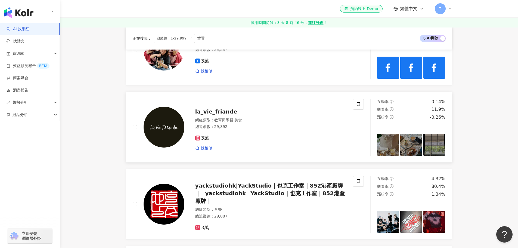
drag, startPoint x: 218, startPoint y: 110, endPoint x: 201, endPoint y: 142, distance: 35.8
click at [220, 115] on span "la_vie_friande" at bounding box center [216, 111] width 42 height 7
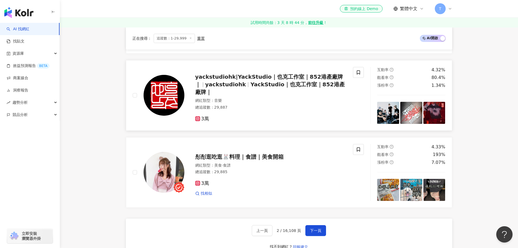
scroll to position [1069, 0]
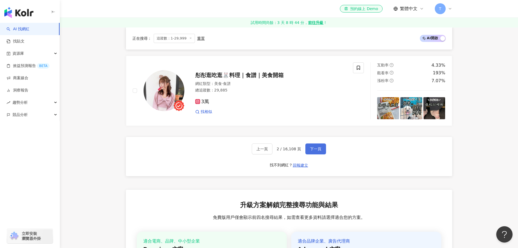
click at [296, 150] on button "下一頁" at bounding box center [316, 148] width 21 height 11
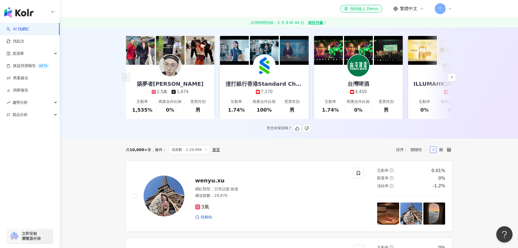
scroll to position [0, 0]
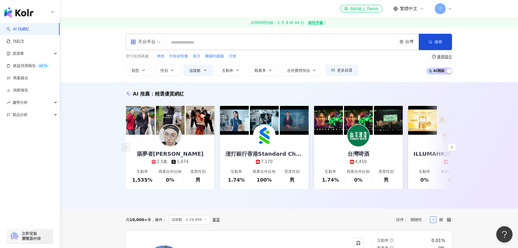
click at [214, 44] on input "search" at bounding box center [281, 42] width 227 height 10
click at [140, 70] on button "類型" at bounding box center [139, 70] width 26 height 11
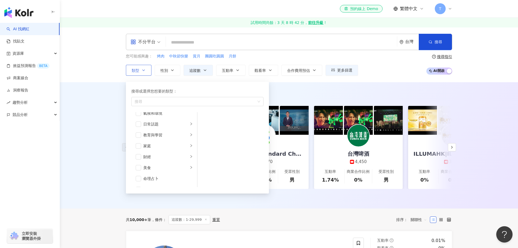
scroll to position [33, 0]
click at [190, 141] on icon "right" at bounding box center [191, 140] width 3 height 3
click at [207, 131] on span "button" at bounding box center [204, 129] width 5 height 5
click at [97, 142] on div "AI 推薦 ： 精選優質網紅 築夢者杰哥 2.5萬 1,674 互動率 1,535% 商業合作比例 0% 受眾性別 男 渣打銀行香港Standard Char…" at bounding box center [289, 145] width 459 height 126
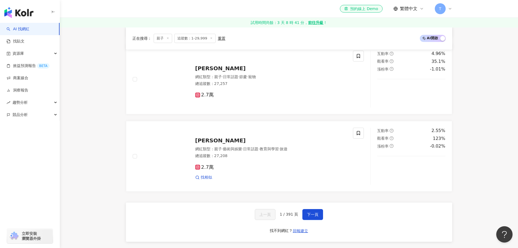
scroll to position [925, 0]
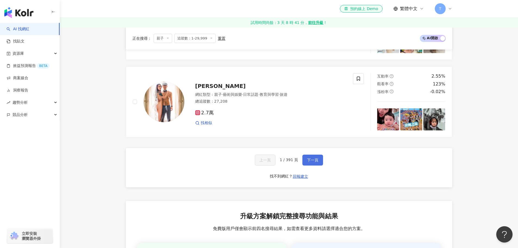
click at [296, 162] on span "下一頁" at bounding box center [312, 160] width 11 height 4
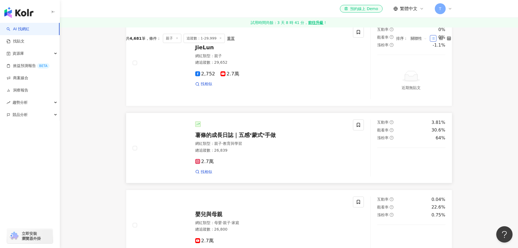
scroll to position [27, 0]
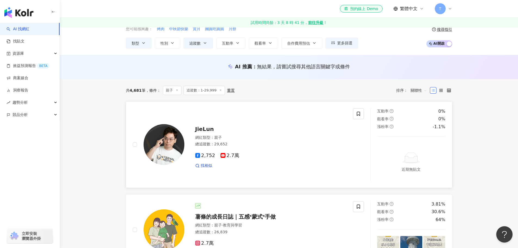
click at [203, 130] on span "JieLun" at bounding box center [204, 129] width 19 height 7
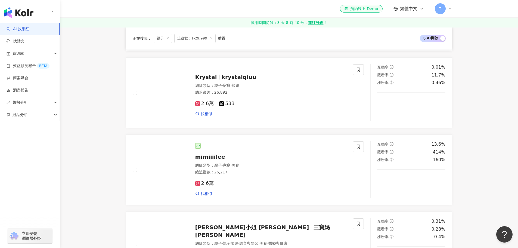
scroll to position [0, 0]
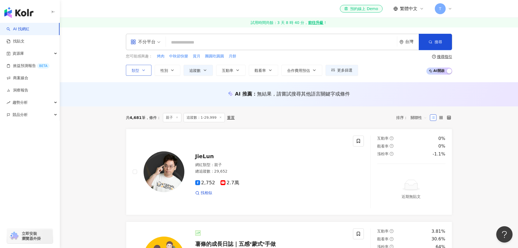
click at [144, 67] on button "類型" at bounding box center [139, 70] width 26 height 11
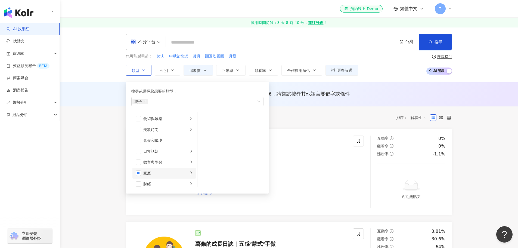
click at [153, 173] on div "家庭" at bounding box center [165, 173] width 45 height 6
click at [206, 130] on span "button" at bounding box center [204, 129] width 5 height 5
click at [179, 160] on div "教育與學習" at bounding box center [165, 162] width 45 height 6
click at [159, 175] on div "攝影" at bounding box center [168, 173] width 50 height 6
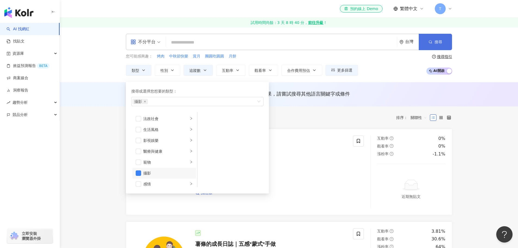
click at [296, 40] on button "搜尋" at bounding box center [435, 42] width 33 height 16
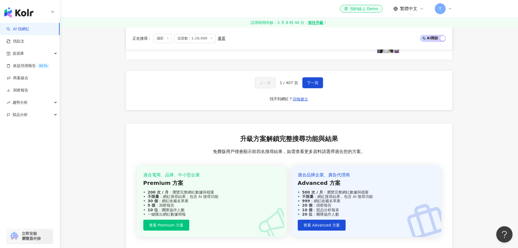
scroll to position [1164, 0]
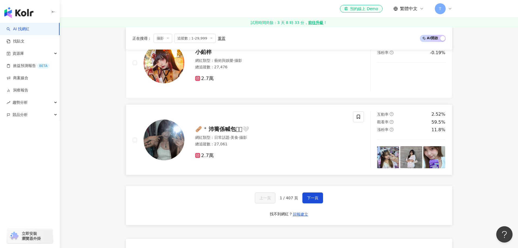
scroll to position [1028, 0]
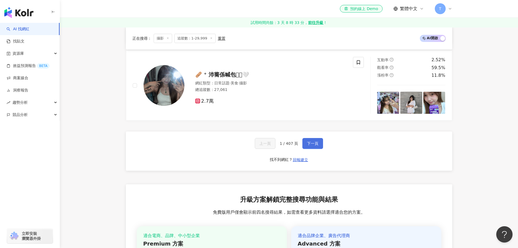
click at [296, 146] on span "下一頁" at bounding box center [312, 143] width 11 height 4
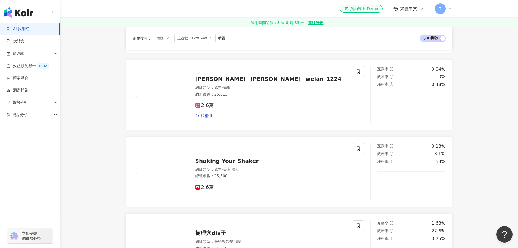
scroll to position [1001, 0]
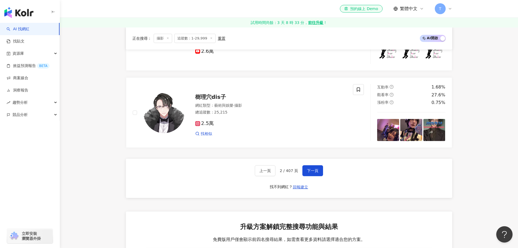
click at [296, 169] on div "上一頁 2 / 407 頁 下一頁 找不到網紅？ 回報建立" at bounding box center [289, 178] width 327 height 39
click at [296, 173] on span "下一頁" at bounding box center [312, 170] width 11 height 4
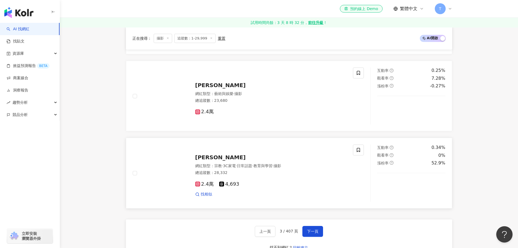
scroll to position [1016, 0]
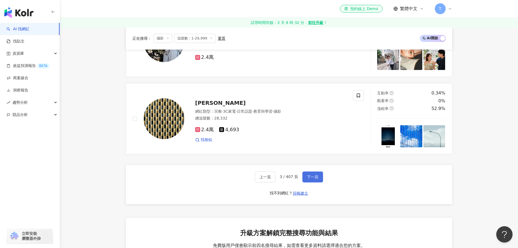
click at [296, 175] on button "下一頁" at bounding box center [313, 176] width 21 height 11
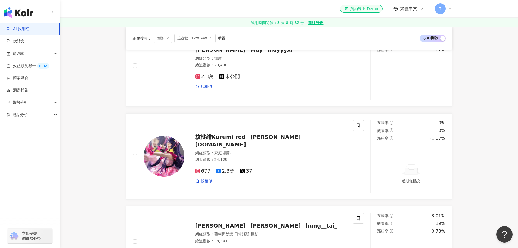
scroll to position [1074, 0]
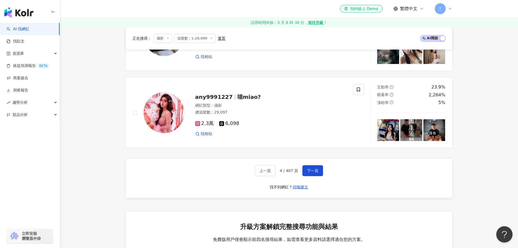
click at [296, 169] on div "上一頁 4 / 407 頁 下一頁 找不到網紅？ 回報建立" at bounding box center [289, 178] width 327 height 39
click at [296, 173] on span "下一頁" at bounding box center [312, 170] width 11 height 4
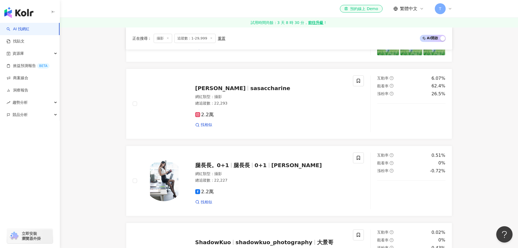
scroll to position [783, 0]
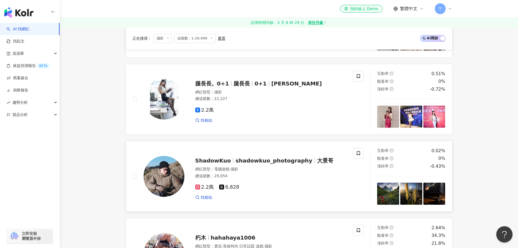
click at [280, 175] on div "ShadowKuo shadowkuo_photography 大景哥 網紅類型 ： 電腦遊戲 · 攝影 總追蹤數 ： 29,054 2.2萬 6,828 找…" at bounding box center [243, 176] width 221 height 57
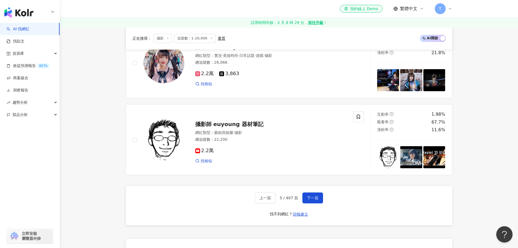
scroll to position [1055, 0]
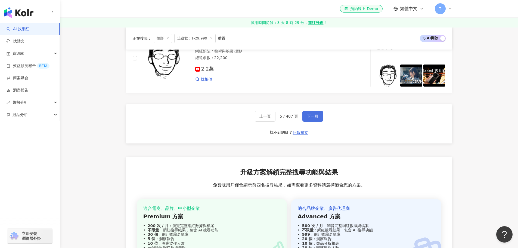
click at [296, 122] on button "下一頁" at bounding box center [313, 116] width 21 height 11
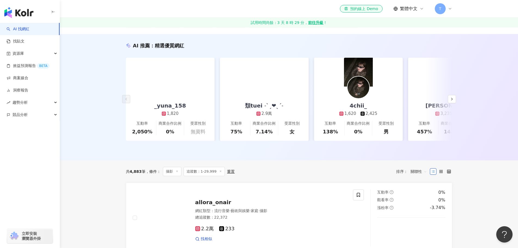
scroll to position [0, 0]
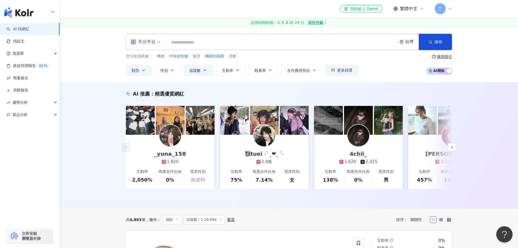
click at [296, 78] on div "不分平台 台灣 搜尋 您可能感興趣： 烤肉 中秋節快樂 賞月 團圓吃圓圓 月餅 類型 性別 追蹤數 互動率 觀看率 合作費用預估 更多篩選 篩選條件 關於網紅…" at bounding box center [289, 54] width 459 height 55
click at [296, 74] on button "更多篩選" at bounding box center [342, 70] width 33 height 11
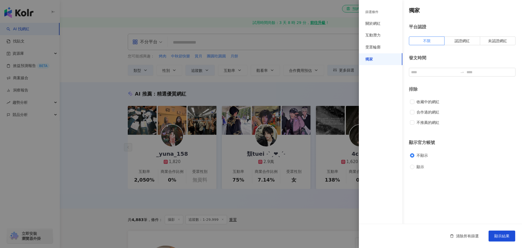
click at [296, 73] on div at bounding box center [261, 124] width 522 height 248
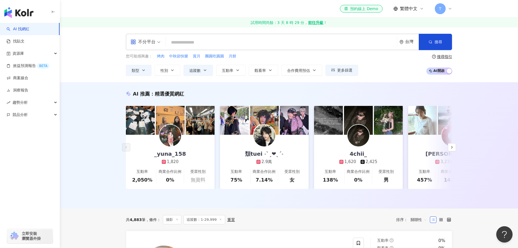
click at [150, 41] on div "不分平台" at bounding box center [143, 42] width 25 height 9
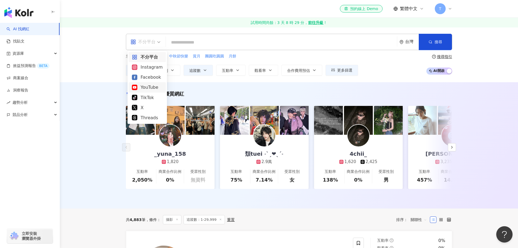
click at [150, 87] on div "YouTube" at bounding box center [147, 87] width 31 height 7
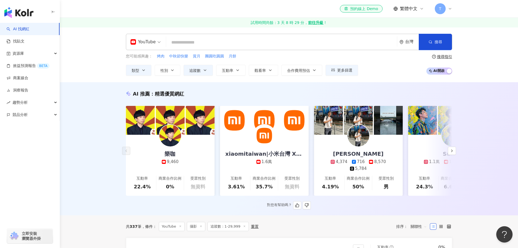
click at [296, 144] on img at bounding box center [359, 136] width 22 height 22
click at [296, 143] on img at bounding box center [359, 136] width 22 height 22
click at [296, 153] on icon "button" at bounding box center [452, 151] width 4 height 4
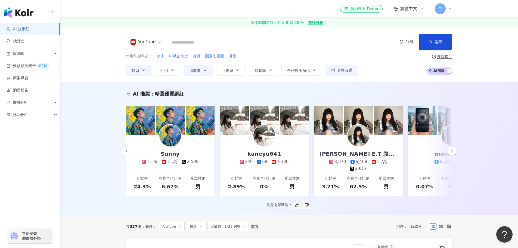
click at [296, 153] on icon "button" at bounding box center [452, 151] width 4 height 4
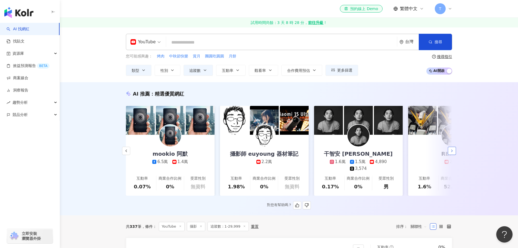
click at [296, 153] on icon "button" at bounding box center [452, 151] width 4 height 4
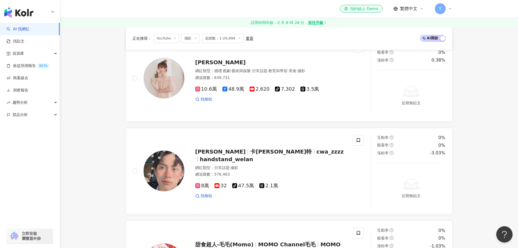
scroll to position [871, 0]
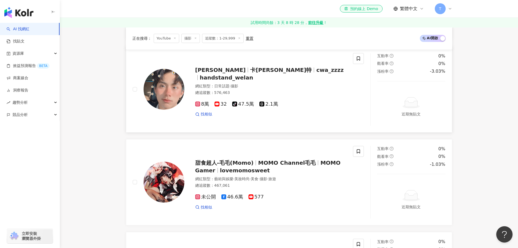
click at [296, 73] on span "cwa_zzzz" at bounding box center [329, 70] width 27 height 7
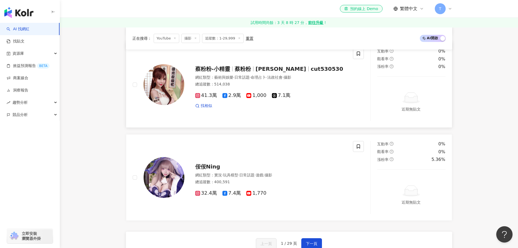
scroll to position [1116, 0]
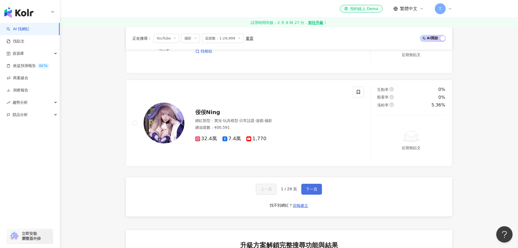
click at [296, 175] on button "下一頁" at bounding box center [311, 189] width 21 height 11
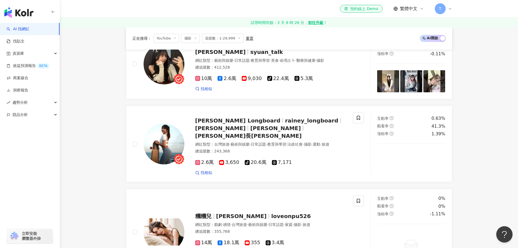
scroll to position [1149, 0]
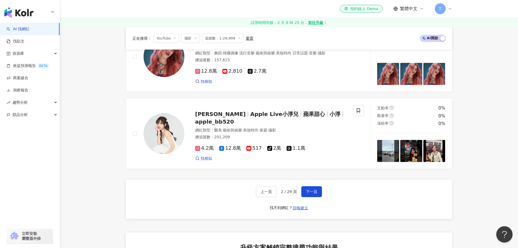
click at [296, 175] on div "上一頁 2 / 29 頁 下一頁 找不到網紅？ 回報建立" at bounding box center [289, 199] width 327 height 39
click at [296, 175] on span "下一頁" at bounding box center [311, 191] width 11 height 4
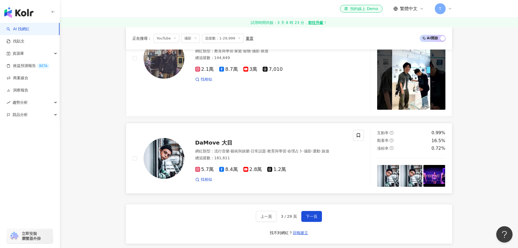
scroll to position [1212, 0]
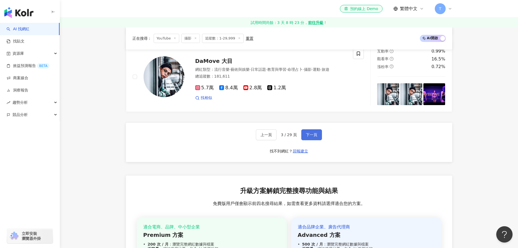
click at [296, 135] on button "下一頁" at bounding box center [311, 134] width 21 height 11
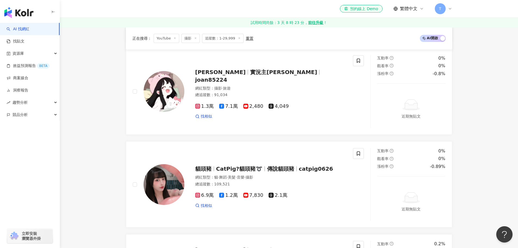
scroll to position [604, 0]
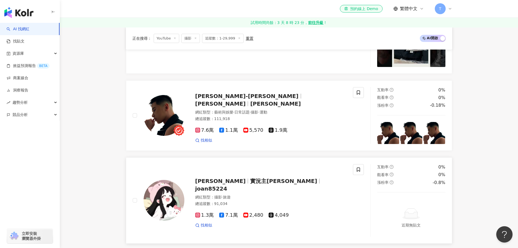
click at [227, 175] on span "joan85224" at bounding box center [211, 188] width 32 height 7
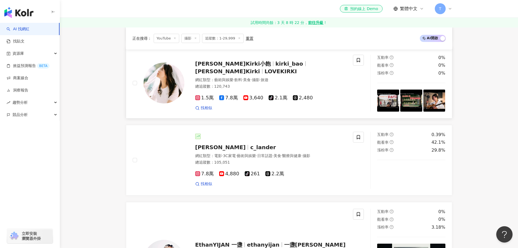
scroll to position [441, 0]
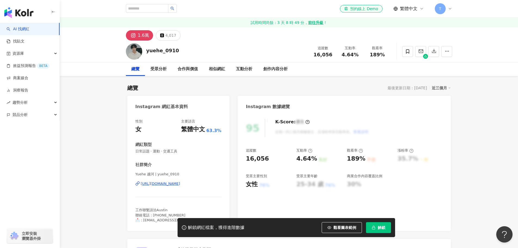
click at [133, 52] on img at bounding box center [134, 51] width 16 height 16
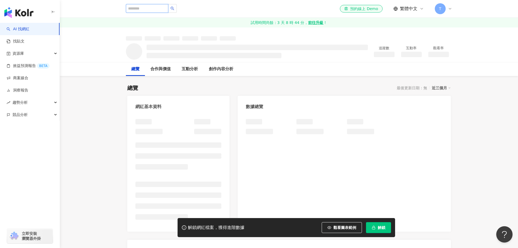
click at [146, 8] on input "search" at bounding box center [147, 8] width 42 height 9
type input "**"
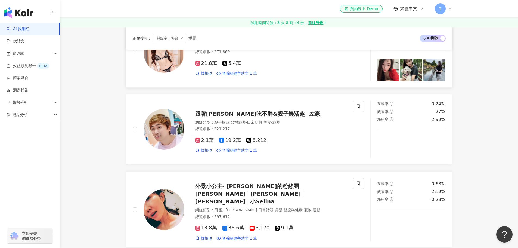
scroll to position [237, 0]
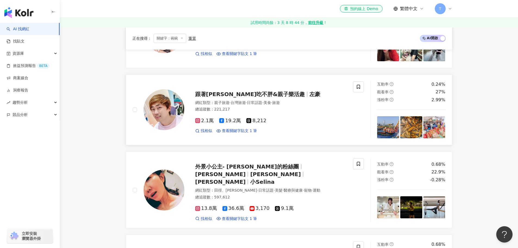
click at [246, 96] on span "跟著左豪吃不胖&親子樂活趣" at bounding box center [250, 94] width 110 height 7
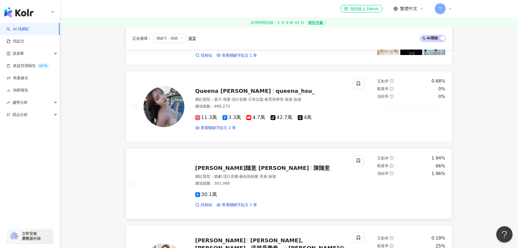
scroll to position [482, 0]
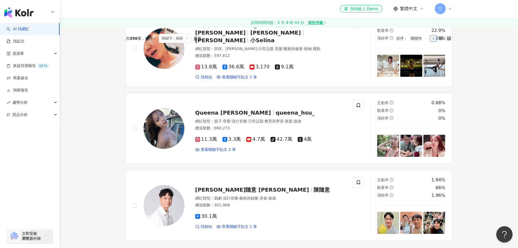
scroll to position [0, 0]
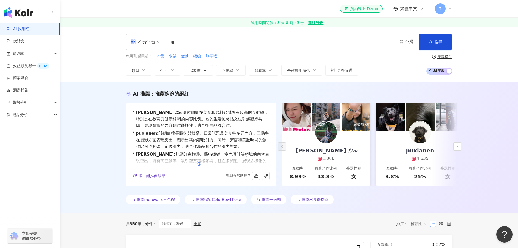
click at [199, 165] on icon "button" at bounding box center [200, 164] width 4 height 4
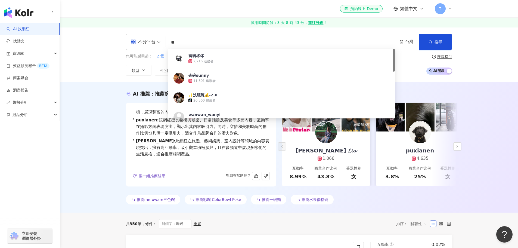
drag, startPoint x: 187, startPoint y: 41, endPoint x: 139, endPoint y: 37, distance: 48.6
click at [140, 37] on div "不分平台 ** 台灣 搜尋 76af8532-be33-4f64-b1b0-ed624c0e219e 碗碗杯杯 2,216 追蹤者 碗碗sunny 11,50…" at bounding box center [289, 42] width 327 height 16
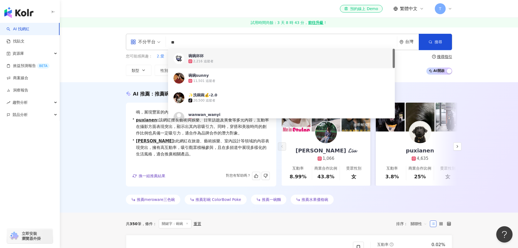
click at [143, 42] on div "不分平台" at bounding box center [143, 42] width 25 height 9
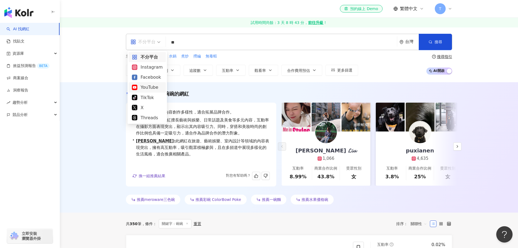
click at [145, 90] on div "YouTube" at bounding box center [147, 87] width 31 height 7
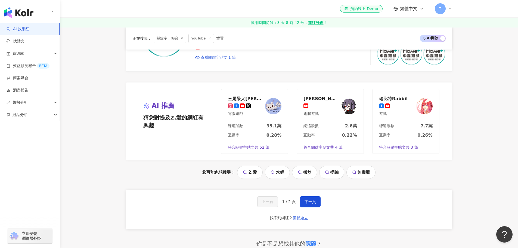
scroll to position [1073, 0]
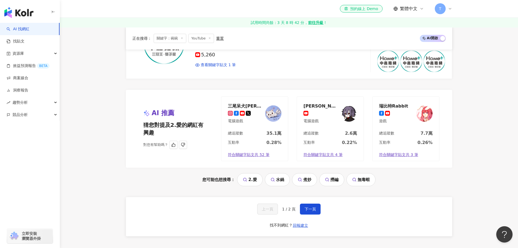
click at [253, 105] on div "三尾呆犬汪汪" at bounding box center [245, 105] width 35 height 5
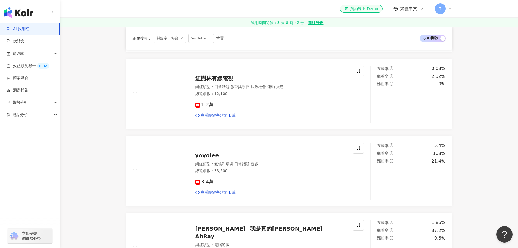
scroll to position [502, 0]
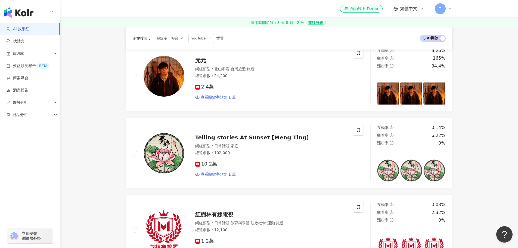
click at [182, 39] on icon at bounding box center [182, 38] width 3 height 3
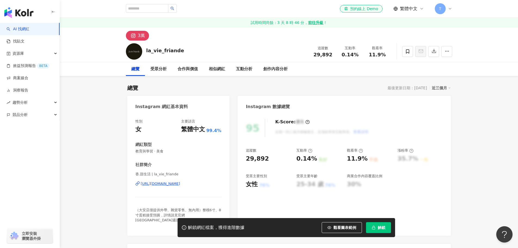
click at [169, 184] on div "[URL][DOMAIN_NAME]" at bounding box center [160, 183] width 39 height 5
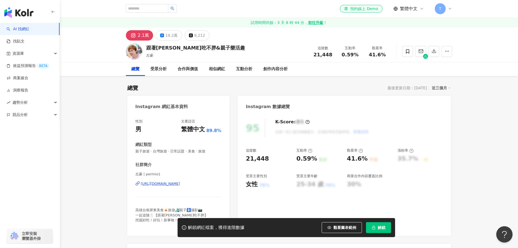
click at [171, 184] on div "[URL][DOMAIN_NAME]" at bounding box center [160, 183] width 39 height 5
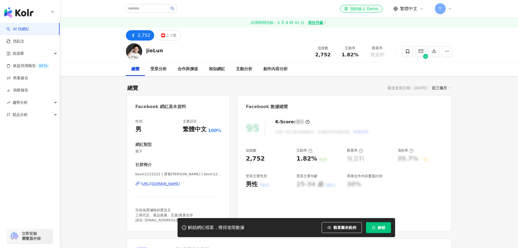
click at [181, 189] on div "kevin1215222 | 屏東[PERSON_NAME] | kevin1215222 [URL][DOMAIN_NAME]" at bounding box center [179, 188] width 86 height 32
click at [180, 185] on div "[URL][DOMAIN_NAME]" at bounding box center [160, 183] width 39 height 5
click at [170, 38] on div "2.7萬" at bounding box center [172, 36] width 10 height 8
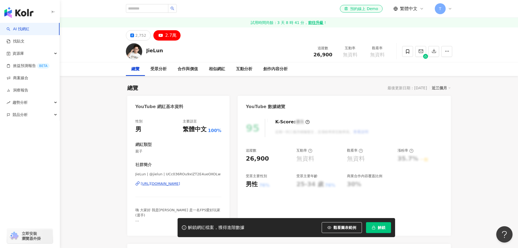
click at [180, 184] on div "[URL][DOMAIN_NAME]" at bounding box center [160, 183] width 39 height 5
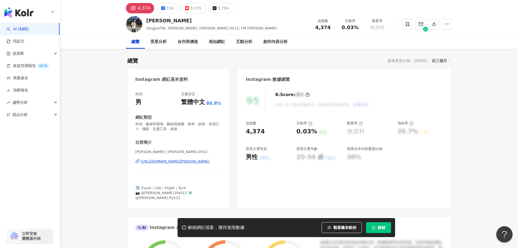
click at [187, 159] on div "[PERSON_NAME] | [PERSON_NAME].0512 [URL][DOMAIN_NAME][PERSON_NAME]" at bounding box center [179, 165] width 86 height 32
click at [183, 162] on div "[URL][DOMAIN_NAME][PERSON_NAME]" at bounding box center [175, 161] width 69 height 5
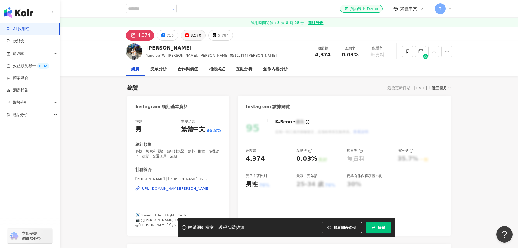
click at [184, 32] on button "8,570" at bounding box center [193, 35] width 25 height 10
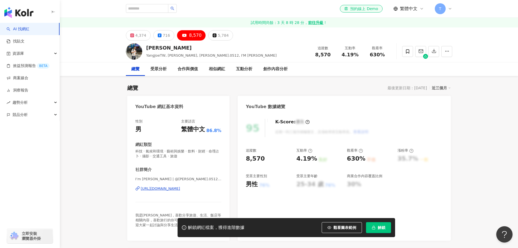
click at [180, 190] on div "[URL][DOMAIN_NAME]" at bounding box center [160, 188] width 39 height 5
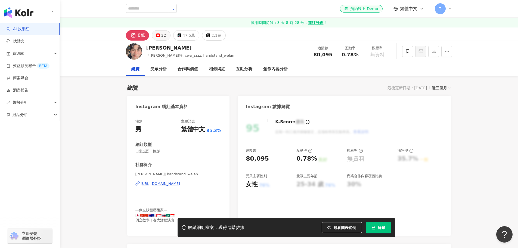
click at [159, 33] on button "32" at bounding box center [161, 35] width 19 height 10
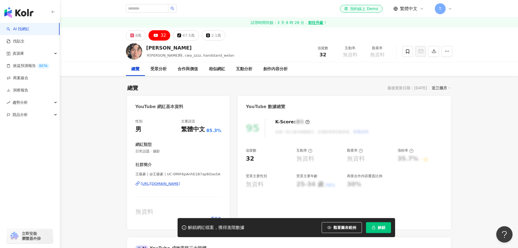
click at [180, 183] on div "[URL][DOMAIN_NAME]" at bounding box center [160, 183] width 39 height 5
click at [138, 39] on div "8萬" at bounding box center [139, 36] width 6 height 8
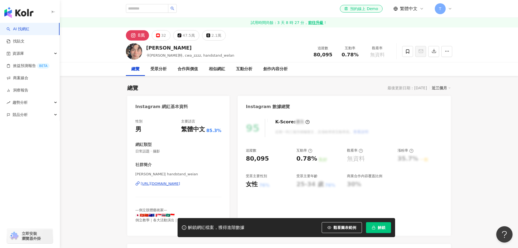
click at [180, 185] on div "[URL][DOMAIN_NAME]" at bounding box center [160, 183] width 39 height 5
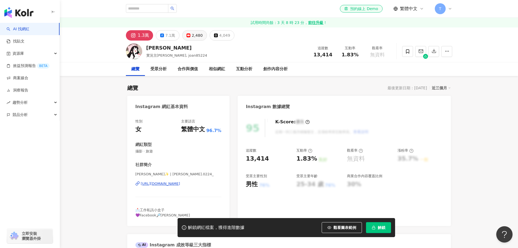
click at [187, 33] on icon at bounding box center [189, 35] width 4 height 4
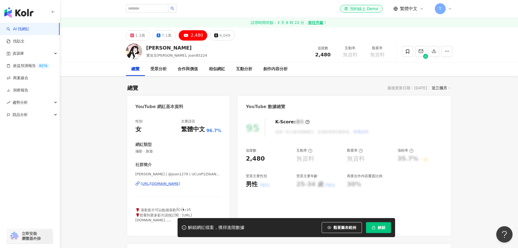
click at [171, 183] on div "https://www.youtube.com/channel/UCuVP2ZIkAN55HBvKPZntfHg" at bounding box center [160, 183] width 39 height 5
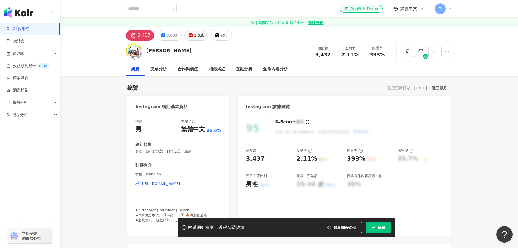
click at [189, 35] on rect at bounding box center [190, 35] width 3 height 2
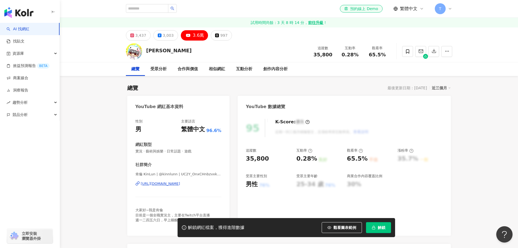
click at [180, 185] on div "[URL][DOMAIN_NAME]" at bounding box center [160, 183] width 39 height 5
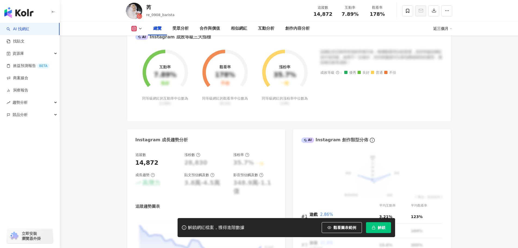
scroll to position [109, 0]
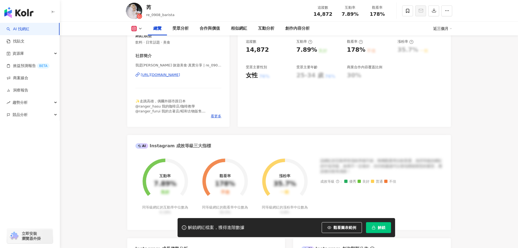
click at [180, 76] on div "https://www.instagram.com/re_0908_eatlife/" at bounding box center [160, 74] width 39 height 5
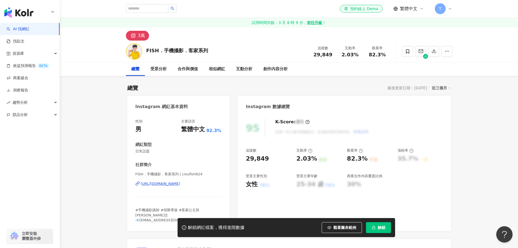
click at [169, 186] on div "[URL][DOMAIN_NAME]" at bounding box center [160, 183] width 39 height 5
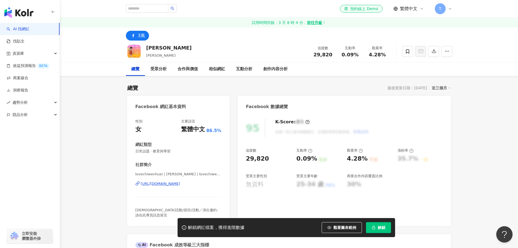
click at [180, 182] on div "[URL][DOMAIN_NAME]" at bounding box center [160, 183] width 39 height 5
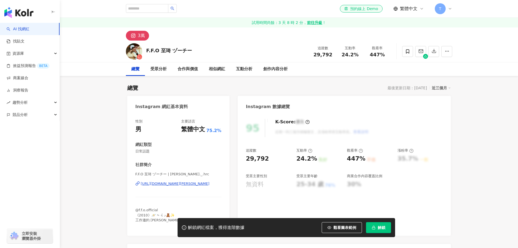
scroll to position [54, 0]
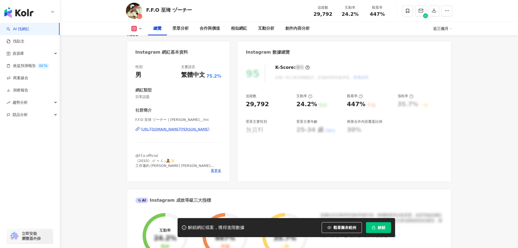
click at [183, 128] on div "[URL][DOMAIN_NAME][PERSON_NAME]" at bounding box center [175, 129] width 69 height 5
